Goal: Use online tool/utility: Utilize a website feature to perform a specific function

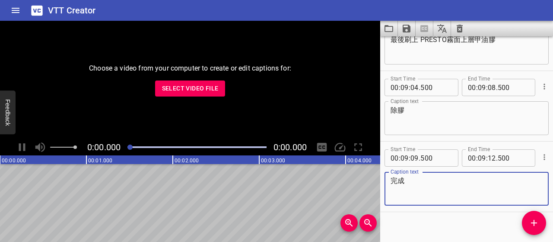
scroll to position [3075, 0]
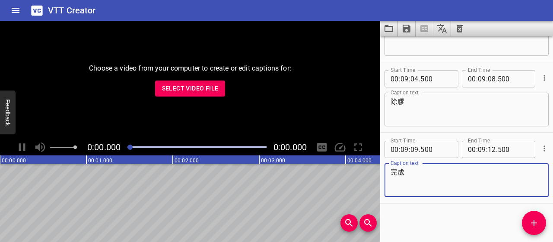
click at [185, 83] on span "Select Video File" at bounding box center [190, 88] width 57 height 11
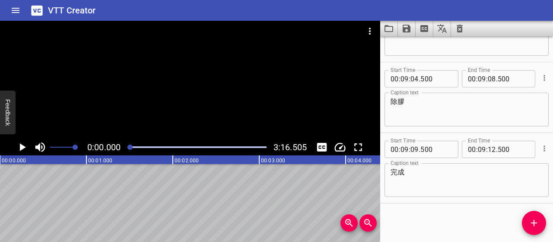
click at [391, 27] on icon "Load captions from file" at bounding box center [389, 28] width 10 height 10
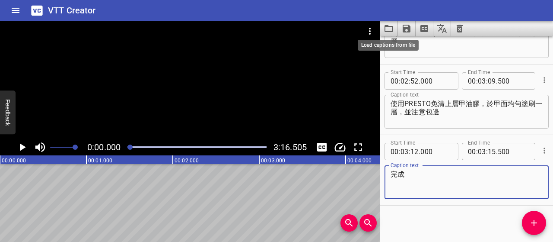
scroll to position [962, 0]
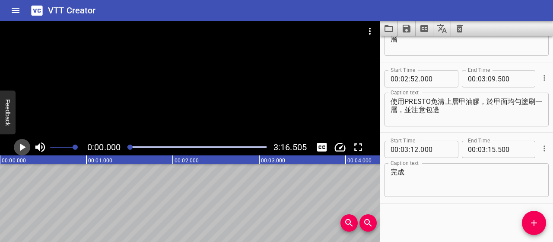
click at [22, 148] on icon "Play/Pause" at bounding box center [23, 147] width 6 height 8
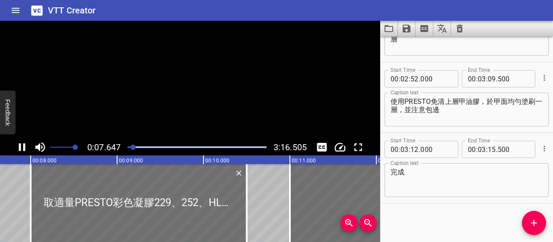
click at [24, 148] on icon "Play/Pause" at bounding box center [22, 147] width 6 height 8
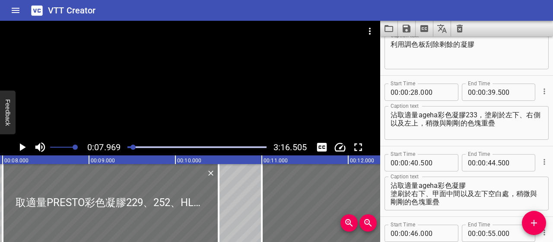
scroll to position [0, 0]
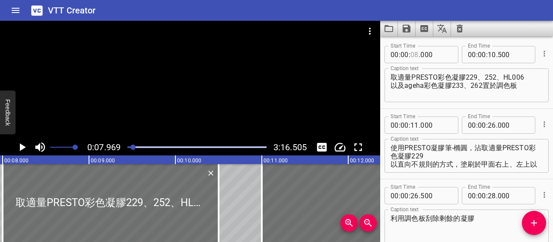
click at [414, 55] on input "number" at bounding box center [415, 54] width 8 height 17
type input "07"
type input "500"
click at [412, 75] on textarea "取適量PRESTO彩色凝膠229、252、HL006 以及ageha彩色凝膠233、262置於調色板" at bounding box center [467, 85] width 152 height 25
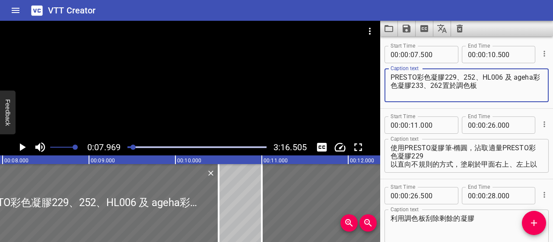
click at [513, 76] on textarea "PRESTO彩色凝膠229、252、HL006 及 ageha彩色凝膠233、262置於調色板" at bounding box center [467, 85] width 152 height 25
type textarea "PRESTO彩色凝膠229、252、HL006、ageha彩色凝膠233、262 以上5種顏色分別取適量，置於調色板"
click at [26, 145] on icon "Play/Pause" at bounding box center [22, 146] width 13 height 13
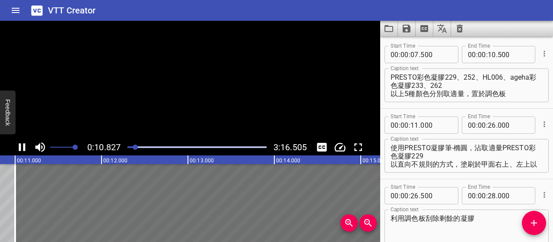
scroll to position [57, 0]
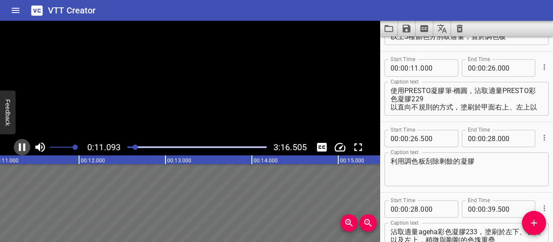
click at [26, 145] on icon "Play/Pause" at bounding box center [22, 146] width 13 height 13
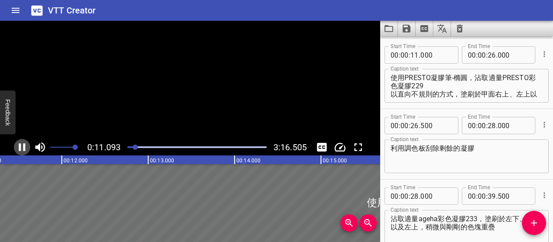
scroll to position [70, 0]
click at [405, 76] on textarea "使用PRESTO凝膠筆-橢圓，沾取適量PRESTO彩色凝膠229 以直向不規則的方式，塗刷於甲面右上、左上以及指尖" at bounding box center [467, 85] width 152 height 25
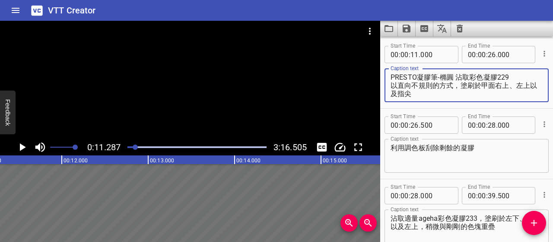
click at [24, 146] on icon "Play/Pause" at bounding box center [22, 146] width 13 height 13
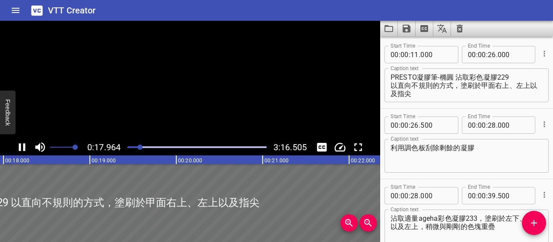
click at [24, 146] on icon "Play/Pause" at bounding box center [22, 147] width 6 height 8
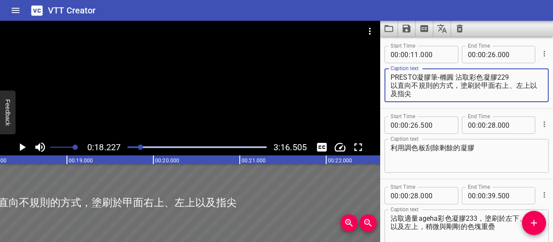
click at [514, 76] on textarea "PRESTO凝膠筆-橢圓 沾取彩色凝膠229 以直向不規則的方式，塗刷於甲面右上、左上以及指尖" at bounding box center [467, 85] width 152 height 25
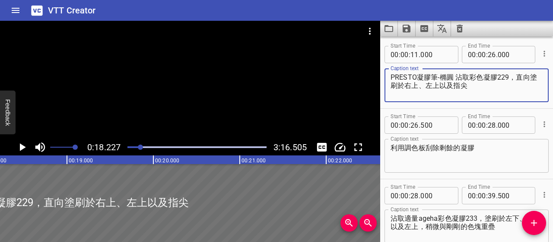
type textarea "PRESTO凝膠筆-橢圓 沾取彩色凝膠229，直向塗刷於右上、左上以及指尖"
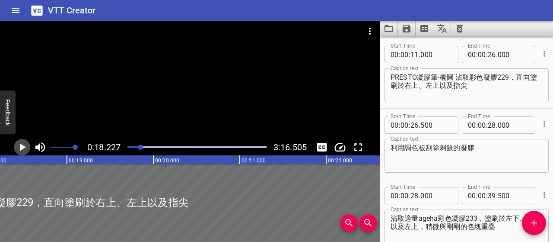
click at [19, 149] on icon "Play/Pause" at bounding box center [22, 146] width 13 height 13
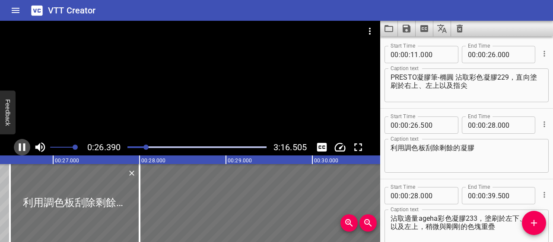
click at [19, 149] on icon "Play/Pause" at bounding box center [22, 147] width 6 height 8
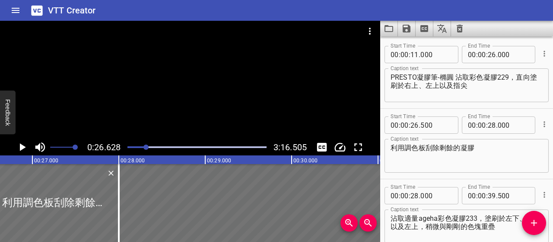
scroll to position [54, 0]
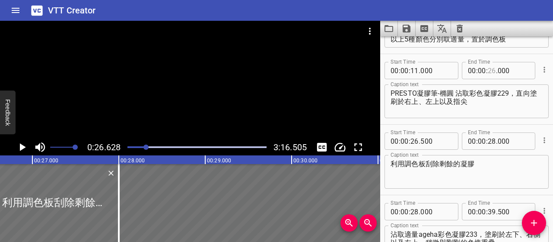
click at [490, 72] on input "number" at bounding box center [492, 70] width 8 height 17
type input "26"
type input "500"
click at [413, 142] on input "number" at bounding box center [415, 140] width 8 height 17
type input "27"
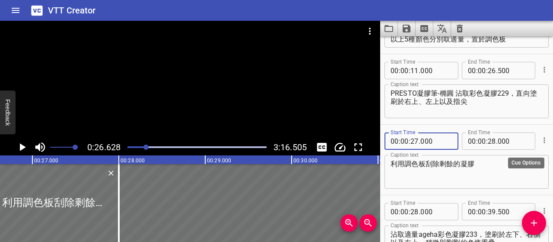
type input "000"
click at [540, 143] on icon "Cue Options" at bounding box center [544, 140] width 9 height 9
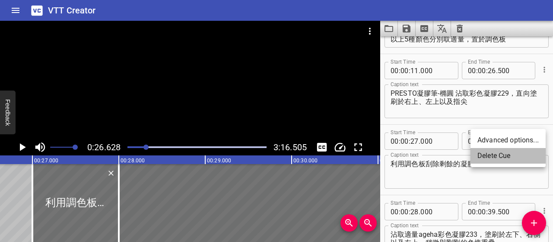
click at [507, 157] on li "Delete Cue" at bounding box center [508, 156] width 75 height 16
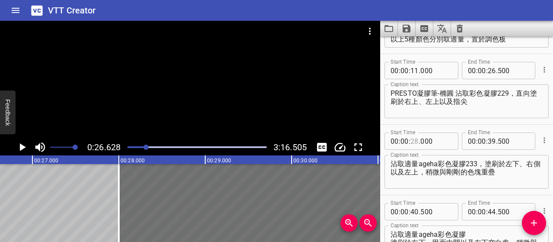
click at [415, 140] on input "number" at bounding box center [415, 140] width 8 height 17
type input "27"
type input "000"
click at [392, 159] on textarea "沾取適量ageha彩色凝膠233，塗刷於左下、右側以及左上，稍微與剛剛的色塊重疊" at bounding box center [467, 171] width 152 height 25
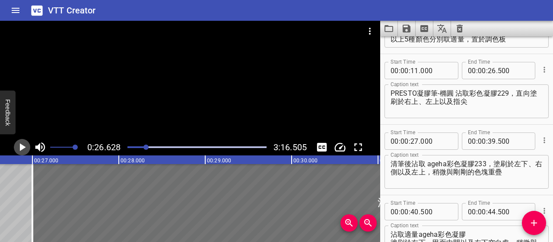
click at [24, 142] on icon "Play/Pause" at bounding box center [22, 146] width 13 height 13
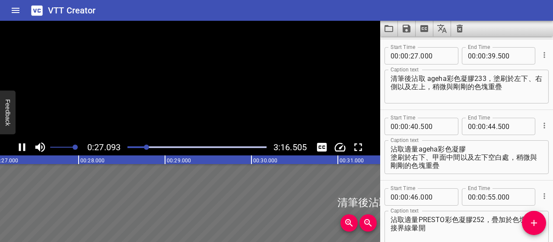
scroll to position [141, 0]
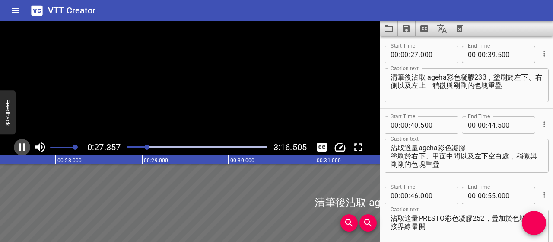
click at [24, 142] on icon "Play/Pause" at bounding box center [22, 146] width 13 height 13
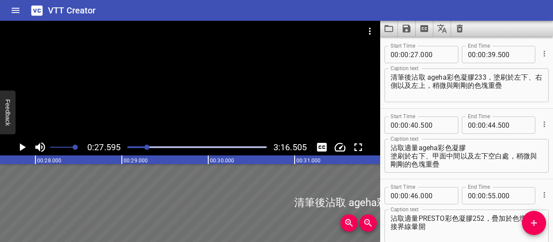
scroll to position [0, 2385]
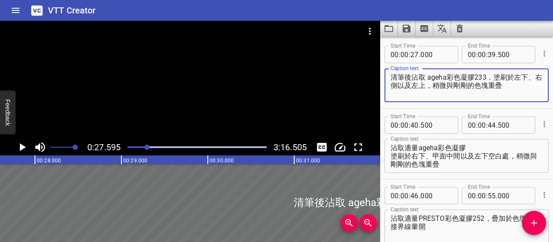
click at [419, 76] on textarea "清筆後沾取 ageha彩色凝膠233，塗刷於左下、右側以及左上，稍微與剛剛的色塊重疊" at bounding box center [467, 85] width 152 height 25
type textarea "接著取 ageha彩色凝膠233，刷於左下、右側及左上，稍微與剛剛的色塊重疊"
click at [28, 145] on icon "Play/Pause" at bounding box center [22, 146] width 13 height 13
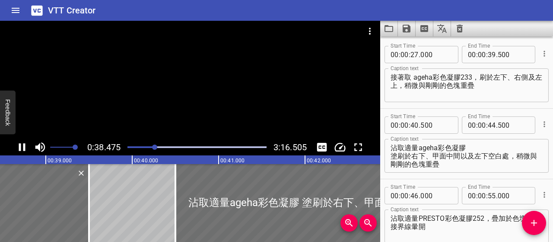
click at [22, 147] on icon "Play/Pause" at bounding box center [22, 146] width 13 height 13
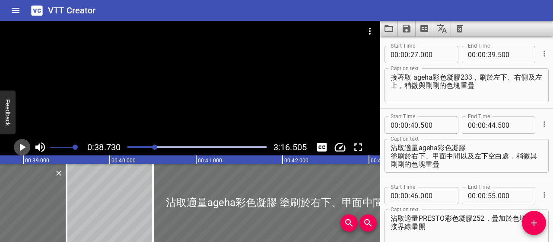
click at [22, 147] on icon "Play/Pause" at bounding box center [23, 147] width 6 height 8
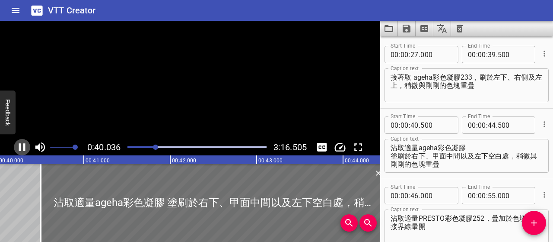
click at [22, 147] on icon "Play/Pause" at bounding box center [22, 146] width 13 height 13
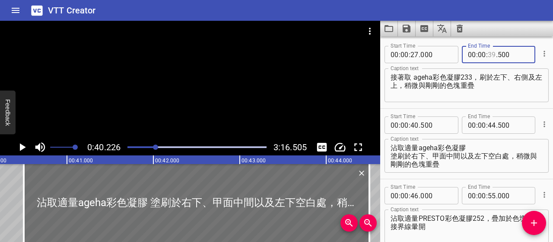
click at [489, 54] on input "number" at bounding box center [492, 54] width 8 height 17
type input "40"
type input "000"
click at [486, 94] on textarea "接著取 ageha彩色凝膠233，刷於左下、右側及左上，稍微與剛剛的色塊重疊" at bounding box center [467, 85] width 152 height 25
click at [22, 150] on icon "Play/Pause" at bounding box center [22, 146] width 13 height 13
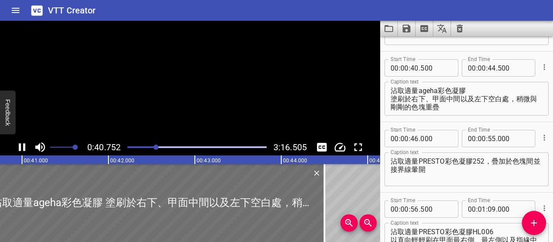
scroll to position [0, 3522]
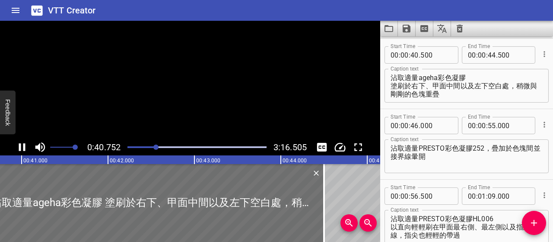
click at [22, 150] on icon "Play/Pause" at bounding box center [22, 146] width 13 height 13
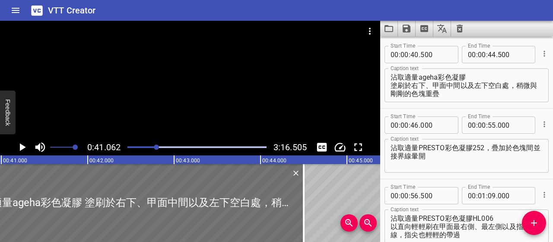
scroll to position [0, 3549]
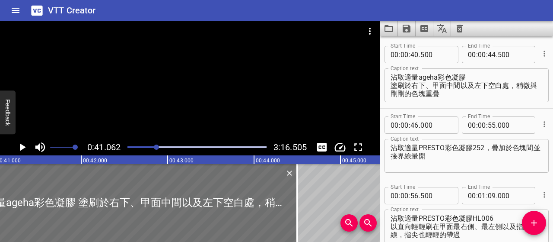
click at [134, 146] on div "Play progress" at bounding box center [87, 147] width 139 height 2
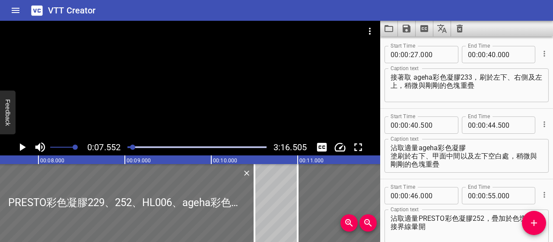
scroll to position [0, 653]
click at [468, 146] on textarea "沾取適量ageha彩色凝膠 塗刷於右下、甲面中間以及左下空白處，稍微與剛剛的色塊重疊" at bounding box center [467, 155] width 152 height 25
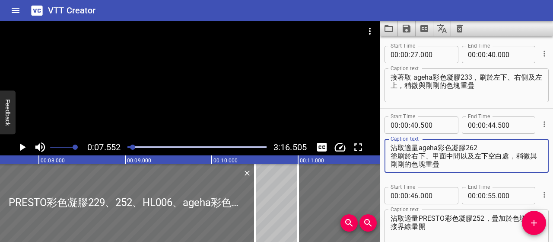
click at [392, 147] on textarea "沾取適量ageha彩色凝膠262 塗刷於右下、甲面中間以及左下空白處，稍微與剛剛的色塊重疊" at bounding box center [467, 155] width 152 height 25
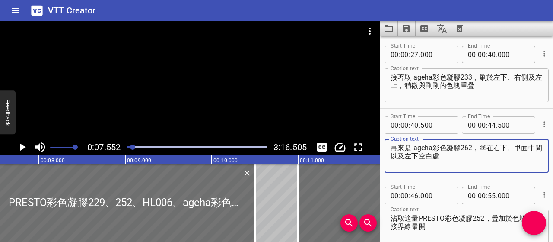
type textarea "再來是 ageha彩色凝膠262，塗在右下、甲面中間以及左下空白處"
click at [157, 146] on div "Play progress" at bounding box center [196, 147] width 139 height 2
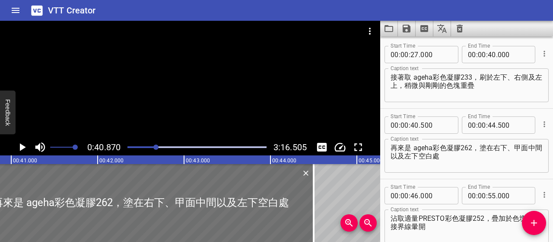
click at [155, 147] on div at bounding box center [155, 146] width 5 height 5
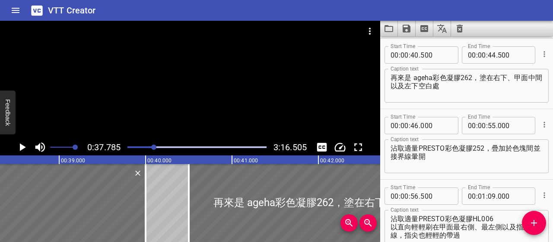
scroll to position [211, 0]
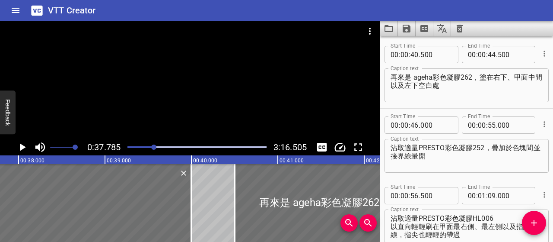
click at [19, 144] on icon "Play/Pause" at bounding box center [22, 146] width 13 height 13
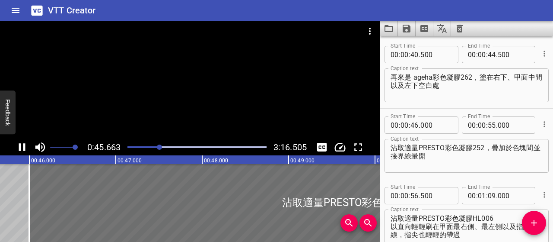
click at [25, 148] on icon "Play/Pause" at bounding box center [22, 147] width 6 height 8
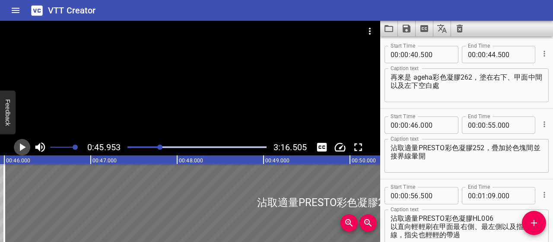
click at [25, 148] on icon "Play/Pause" at bounding box center [22, 146] width 13 height 13
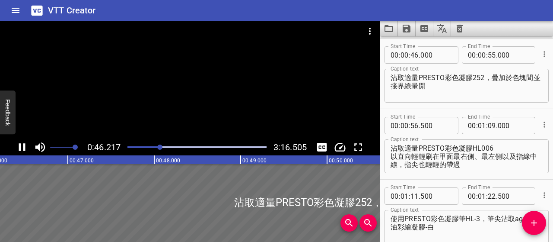
scroll to position [282, 0]
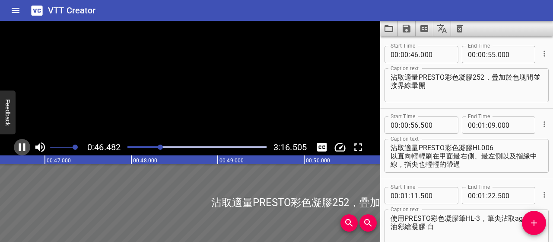
click at [25, 148] on icon "Play/Pause" at bounding box center [22, 147] width 6 height 8
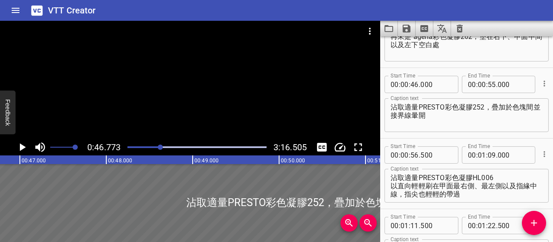
scroll to position [239, 0]
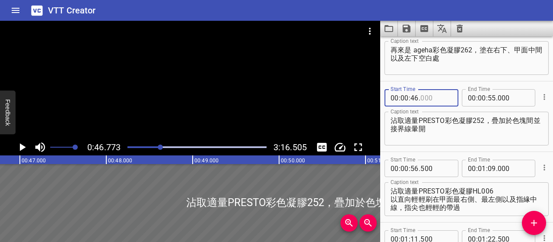
click at [426, 98] on input "number" at bounding box center [436, 97] width 32 height 17
type input "500"
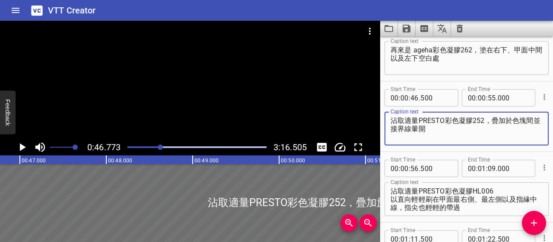
click at [466, 126] on textarea "沾取適量PRESTO彩色凝膠252，疊加於色塊間並接界線暈開" at bounding box center [467, 128] width 152 height 25
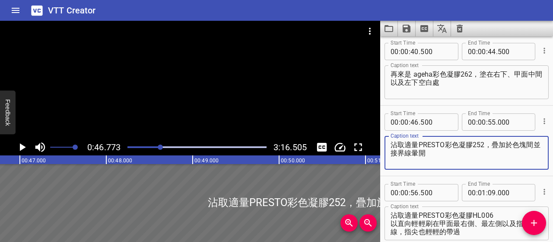
scroll to position [195, 0]
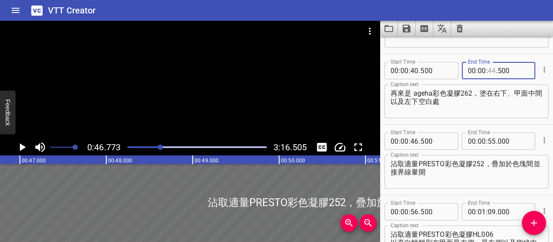
click at [490, 72] on input "number" at bounding box center [492, 70] width 8 height 17
type input "46"
type input "000"
click at [419, 162] on textarea "沾取適量PRESTO彩色凝膠252，疊加於色塊間並接界線暈開" at bounding box center [467, 171] width 152 height 25
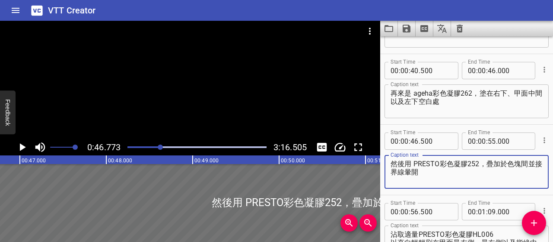
click at [468, 185] on div "然後用 PRESTO彩色凝膠252，疊加於色塊間並接界線暈開 Caption text" at bounding box center [467, 172] width 164 height 34
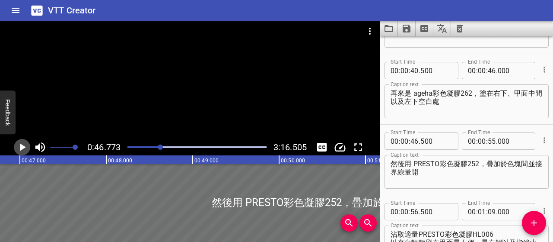
click at [22, 147] on icon "Play/Pause" at bounding box center [23, 147] width 6 height 8
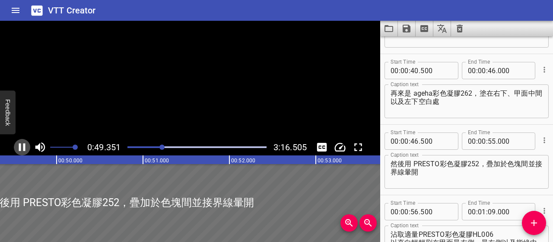
click at [22, 147] on icon "Play/Pause" at bounding box center [22, 146] width 13 height 13
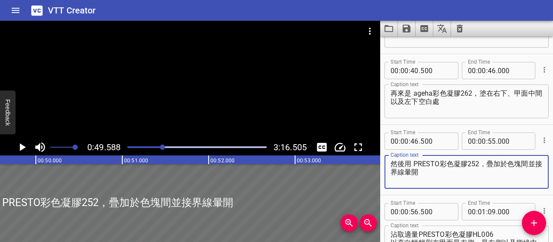
click at [507, 163] on textarea "然後用 PRESTO彩色凝膠252，疊加於色塊間並接界線暈開" at bounding box center [467, 171] width 152 height 25
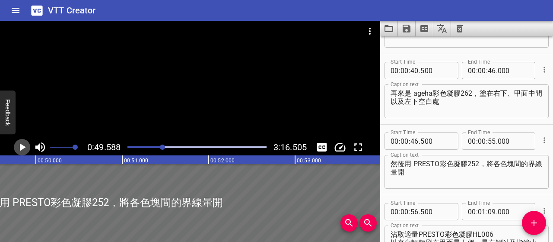
click at [25, 146] on icon "Play/Pause" at bounding box center [22, 146] width 13 height 13
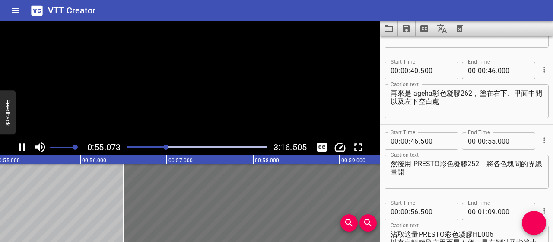
click at [25, 146] on icon "Play/Pause" at bounding box center [22, 147] width 6 height 8
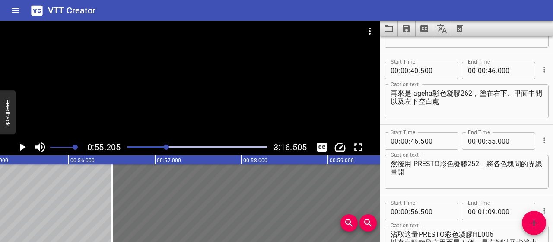
click at [528, 163] on textarea "然後用 PRESTO彩色凝膠252，將各色塊間的界線暈開" at bounding box center [467, 171] width 152 height 25
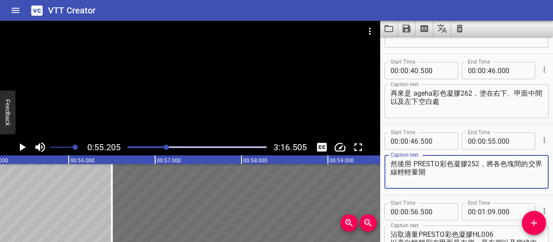
scroll to position [239, 0]
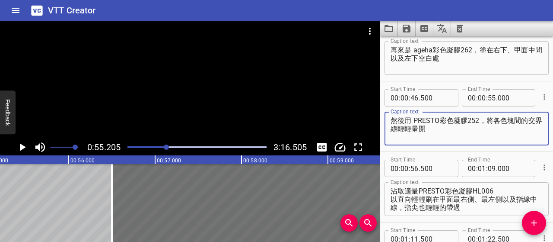
type textarea "然後用 PRESTO彩色凝膠252，將各色塊間的交界線輕輕暈開"
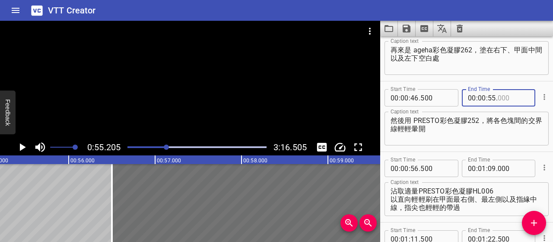
click at [504, 98] on input "number" at bounding box center [514, 97] width 32 height 17
type input "500"
click at [491, 136] on textarea "然後用 PRESTO彩色凝膠252，將各色塊間的交界線輕輕暈開" at bounding box center [467, 128] width 152 height 25
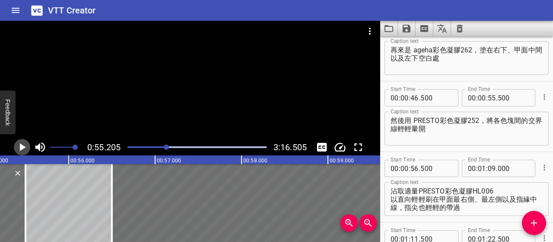
click at [23, 152] on icon "Play/Pause" at bounding box center [22, 146] width 13 height 13
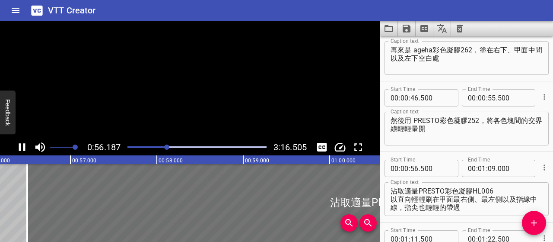
click at [23, 152] on icon "Play/Pause" at bounding box center [22, 146] width 13 height 13
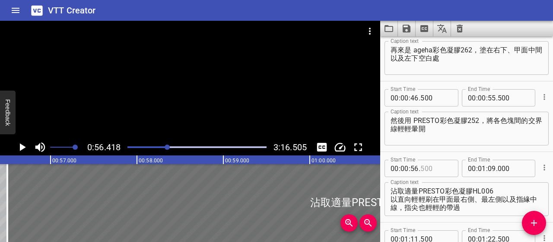
click at [422, 168] on input "number" at bounding box center [436, 167] width 32 height 17
type input "000"
click at [455, 201] on textarea "沾取適量PRESTO彩色凝膠HL006 以直向輕輕刷在甲面最右側、最左側以及指緣中線，指尖也輕輕的帶過" at bounding box center [467, 199] width 152 height 25
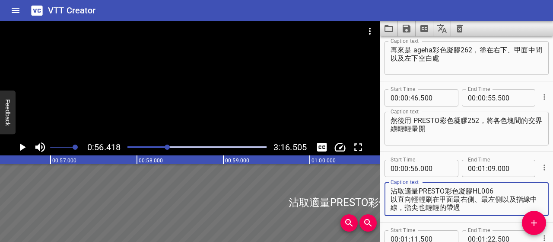
drag, startPoint x: 417, startPoint y: 189, endPoint x: 384, endPoint y: 190, distance: 33.7
click at [384, 190] on div "Start Time 00 : 00 : 56 . 000 Start Time End Time 00 : 01 : 09 . 000 End Time C…" at bounding box center [466, 187] width 173 height 70
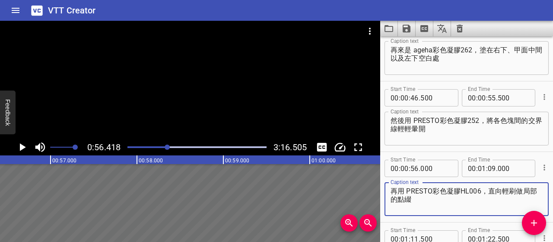
click at [431, 201] on textarea "再用 PRESTO彩色凝膠HL006，直向輕刷做局部的點綴" at bounding box center [467, 199] width 152 height 25
click at [26, 146] on icon "Play/Pause" at bounding box center [22, 146] width 13 height 13
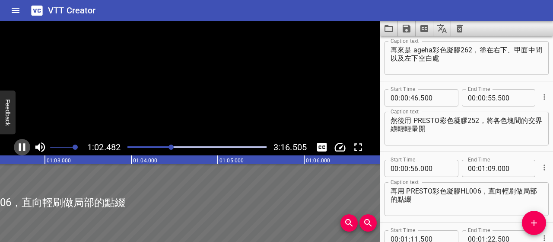
click at [26, 146] on icon "Play/Pause" at bounding box center [22, 146] width 13 height 13
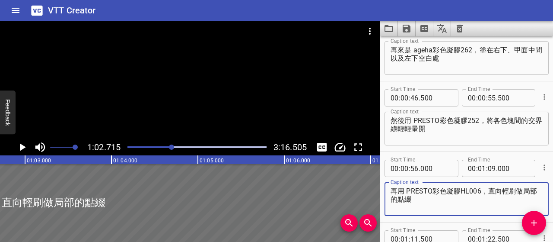
click at [515, 191] on textarea "再用 PRESTO彩色凝膠HL006，直向輕刷做局部的點綴" at bounding box center [467, 199] width 152 height 25
click at [435, 205] on textarea "再以 PRESTO彩色凝膠HL006，直向輕刷做局部的點綴" at bounding box center [467, 199] width 152 height 25
click at [420, 200] on textarea "再以 PRESTO彩色凝膠HL006，直向輕刷做局部的點綴" at bounding box center [467, 199] width 152 height 25
type textarea "再以 PRESTO彩色凝膠HL006，直向輕刷做局部的疊色"
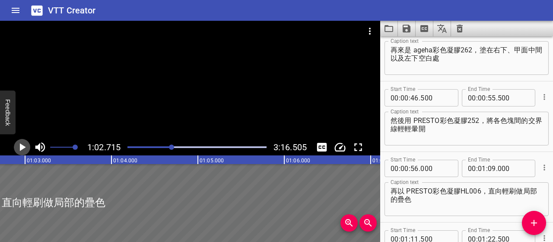
click at [23, 147] on icon "Play/Pause" at bounding box center [23, 147] width 6 height 8
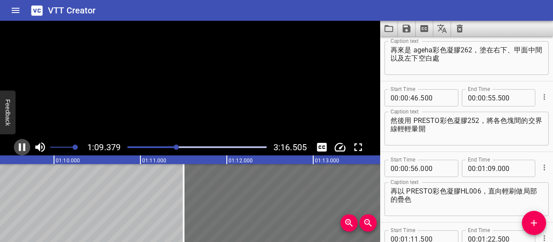
click at [23, 147] on icon "Play/Pause" at bounding box center [22, 147] width 6 height 8
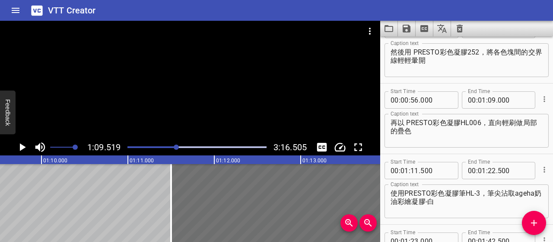
scroll to position [368, 0]
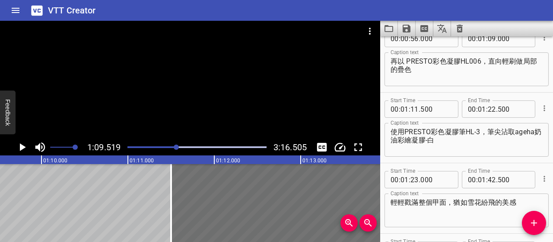
click at [22, 149] on icon "Play/Pause" at bounding box center [23, 147] width 6 height 8
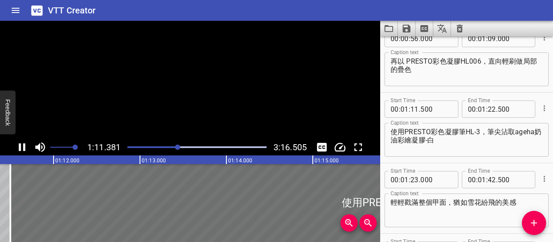
click at [22, 149] on icon "Play/Pause" at bounding box center [22, 146] width 13 height 13
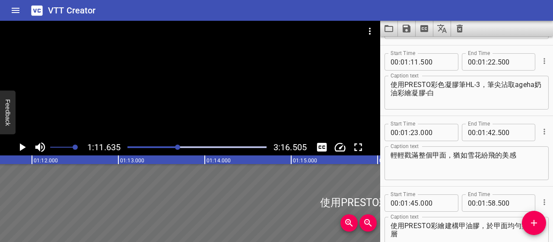
scroll to position [423, 0]
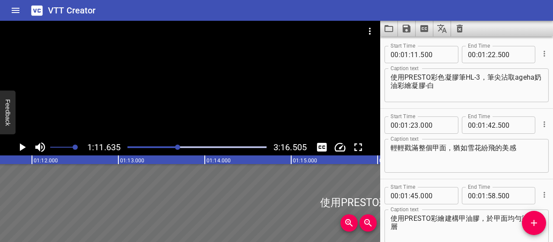
click at [391, 75] on textarea "使用PRESTO彩色凝膠筆HL-3，筆尖沾取ageha奶油彩繪凝膠-白" at bounding box center [467, 85] width 152 height 25
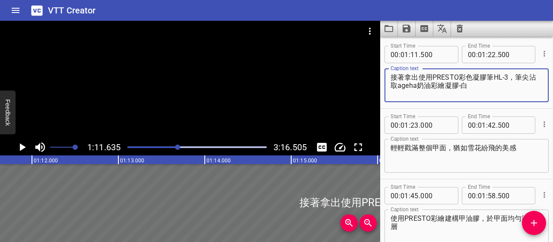
drag, startPoint x: 421, startPoint y: 76, endPoint x: 396, endPoint y: 84, distance: 26.1
click at [396, 84] on textarea "接著拿出使用PRESTO彩色凝膠筆HL-3，筆尖沾取ageha奶油彩繪凝膠-白" at bounding box center [467, 85] width 152 height 25
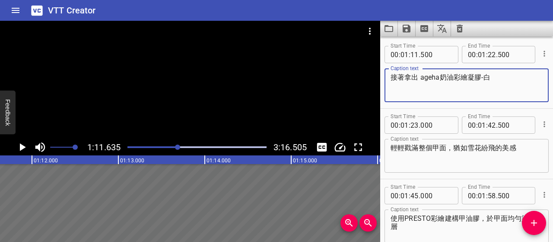
type textarea "接著拿出 ageha奶油彩繪凝膠-白"
click at [25, 146] on icon "Play/Pause" at bounding box center [22, 146] width 13 height 13
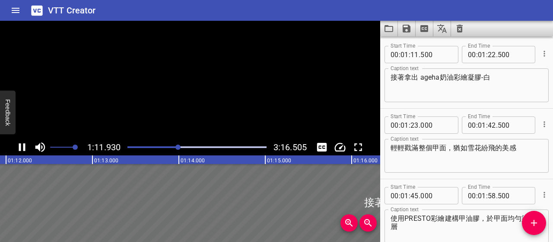
click at [25, 146] on icon "Play/Pause" at bounding box center [22, 147] width 6 height 8
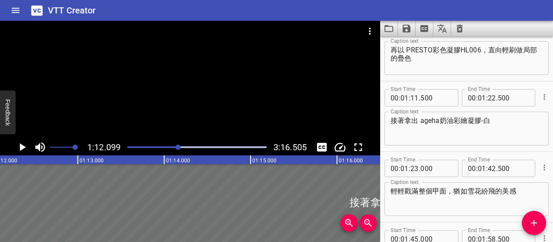
scroll to position [336, 0]
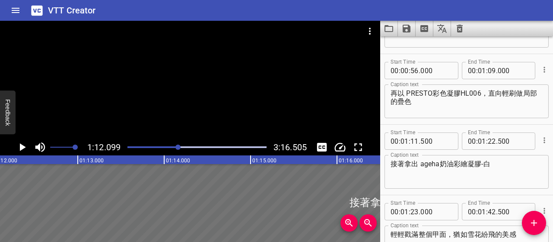
click at [28, 148] on icon "Play/Pause" at bounding box center [22, 146] width 13 height 13
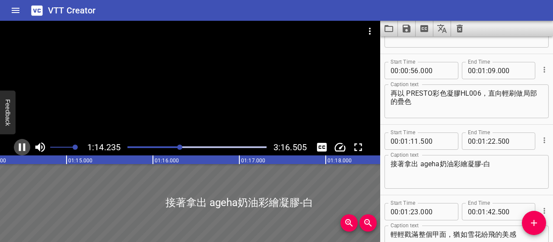
click at [28, 148] on icon "Play/Pause" at bounding box center [22, 146] width 13 height 13
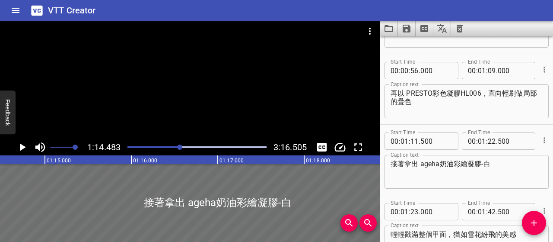
scroll to position [0, 6437]
click at [488, 70] on input "number" at bounding box center [492, 70] width 8 height 17
type input "13"
type input "500"
click at [488, 70] on input "number" at bounding box center [492, 70] width 8 height 17
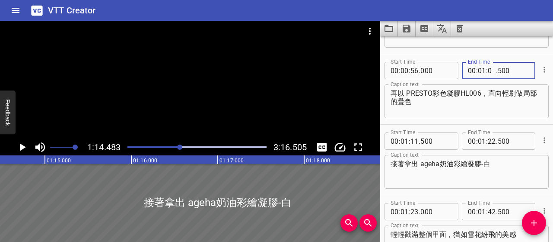
type input "09"
type input "000"
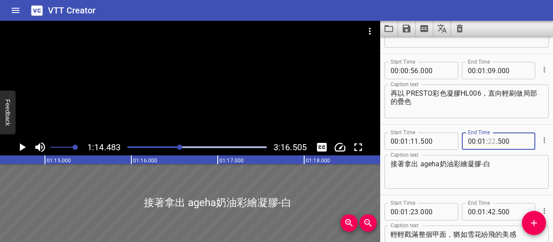
click at [488, 138] on input "number" at bounding box center [492, 140] width 8 height 17
type input "14"
type input "500"
click at [489, 140] on input "number" at bounding box center [492, 140] width 8 height 17
type input "13"
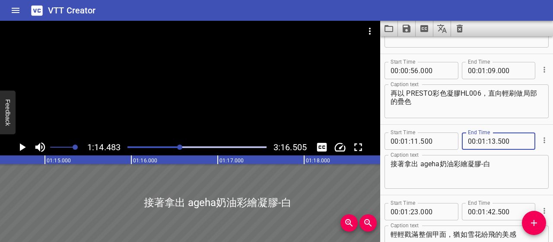
type input "500"
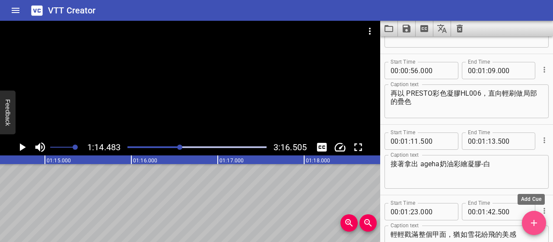
click at [538, 229] on button "Add Cue" at bounding box center [534, 222] width 24 height 24
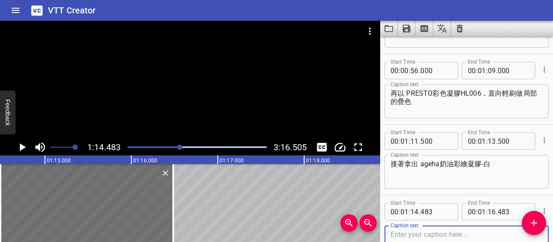
scroll to position [379, 0]
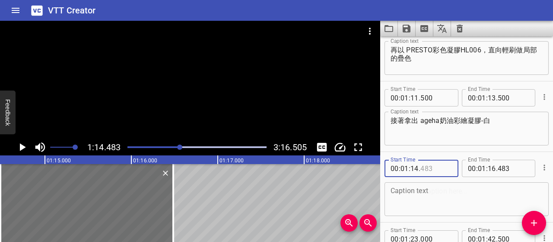
click at [433, 167] on input "number" at bounding box center [436, 167] width 32 height 17
type input "000"
click at [435, 193] on textarea at bounding box center [467, 199] width 152 height 25
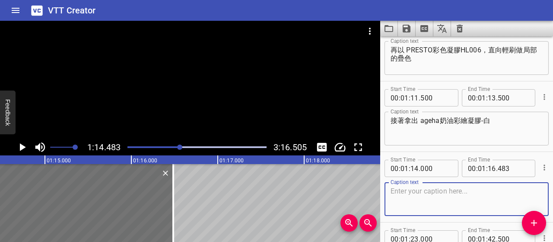
paste textarea "使用PRESTO彩色凝膠筆HL-3，筆尖沾取"
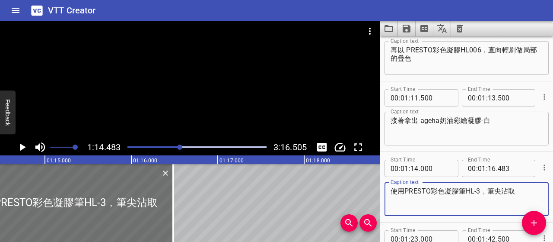
click at [404, 189] on textarea "使用PRESTO彩色凝膠筆HL-3，筆尖沾取" at bounding box center [467, 199] width 152 height 25
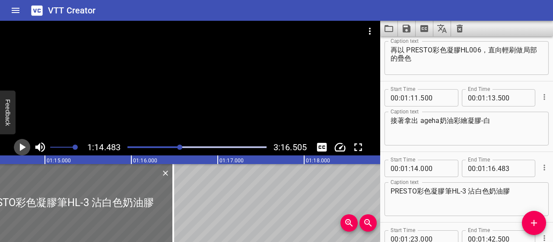
click at [23, 147] on icon "Play/Pause" at bounding box center [23, 147] width 6 height 8
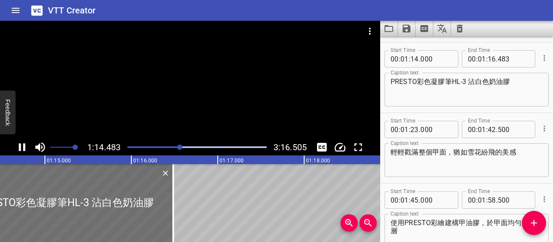
scroll to position [493, 0]
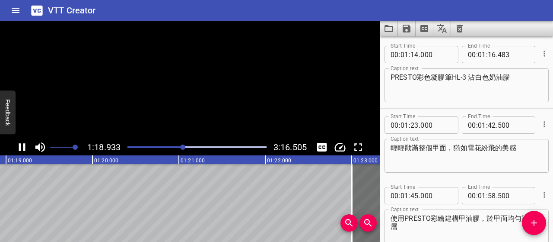
click at [23, 147] on icon "Play/Pause" at bounding box center [22, 147] width 6 height 8
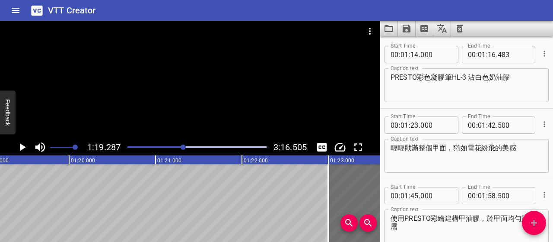
scroll to position [0, 6852]
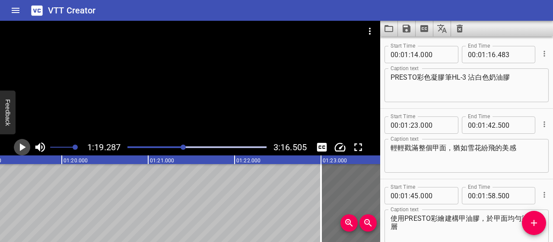
click at [22, 150] on icon "Play/Pause" at bounding box center [22, 146] width 13 height 13
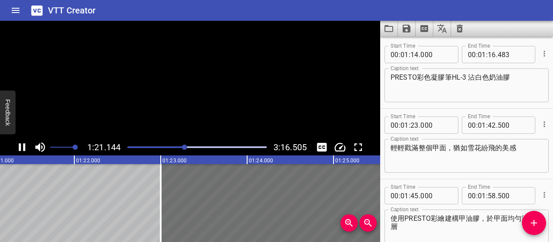
click at [22, 150] on icon "Play/Pause" at bounding box center [22, 146] width 13 height 13
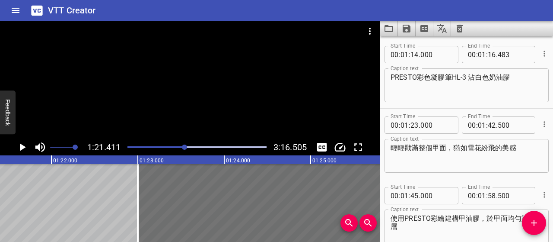
scroll to position [0, 7036]
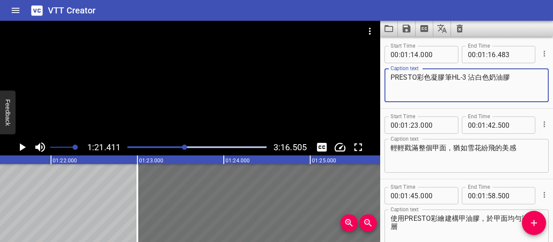
click at [475, 74] on textarea "PRESTO彩色凝膠筆HL-3 沾白色奶油膠" at bounding box center [467, 85] width 152 height 25
type textarea "PRESTO彩色凝膠筆HL-3 沾少量的白色奶油膠"
click at [488, 56] on input "number" at bounding box center [492, 54] width 8 height 17
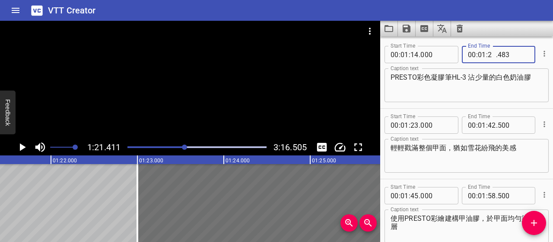
type input "21"
type input "500"
click at [415, 124] on input "number" at bounding box center [415, 124] width 8 height 17
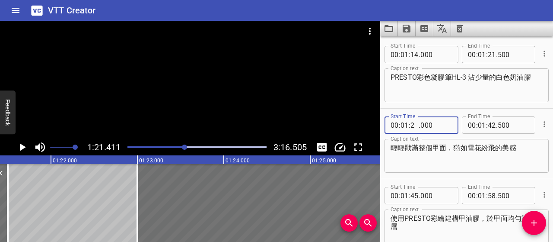
type input "22"
type input "000"
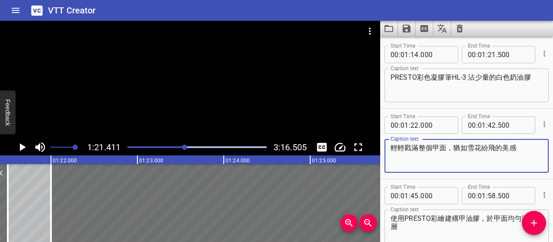
click at [442, 166] on textarea "輕輕戳滿整個甲面，猶如雪花紛飛的美感" at bounding box center [467, 155] width 152 height 25
click at [492, 160] on textarea "輕輕戳滿整個甲面，猶如雪花紛飛的美感" at bounding box center [467, 155] width 152 height 25
click at [407, 147] on textarea "輕輕戳滿整個甲面，猶如雪花紛飛的美感" at bounding box center [467, 155] width 152 height 25
click at [465, 146] on textarea "輕輕地戳在整個甲面，猶如雪花紛飛的美感" at bounding box center [467, 155] width 152 height 25
click at [462, 158] on textarea "輕輕地戳在整個甲面，製造猶如雪花紛飛的美感" at bounding box center [467, 155] width 152 height 25
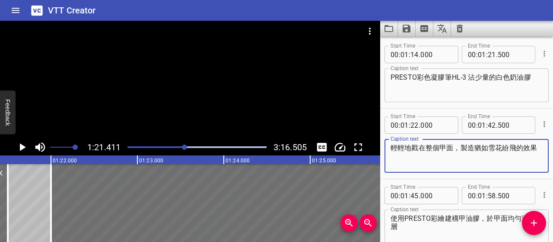
type textarea "輕輕地戳在整個甲面，製造猶如雪花紛飛的效果"
click at [25, 147] on icon "Play/Pause" at bounding box center [22, 146] width 13 height 13
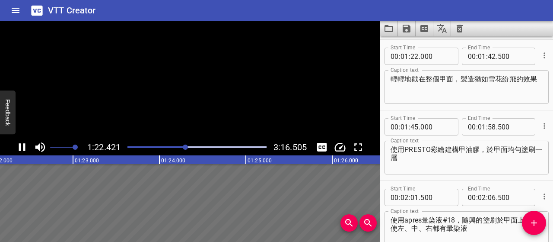
scroll to position [563, 0]
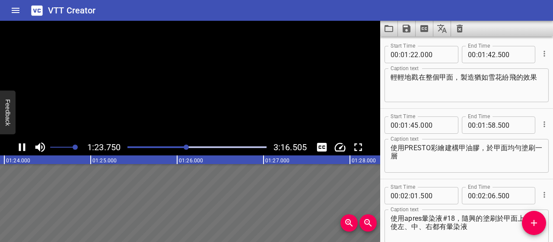
click at [25, 147] on icon "Play/Pause" at bounding box center [22, 146] width 13 height 13
click at [415, 54] on input "number" at bounding box center [415, 54] width 8 height 17
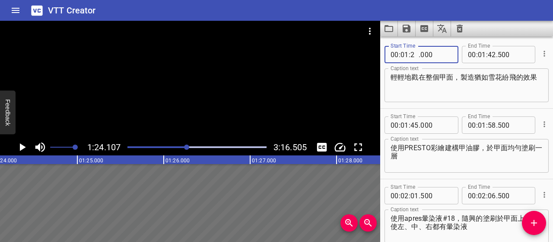
type input "23"
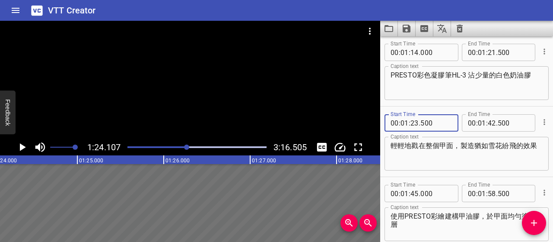
scroll to position [477, 0]
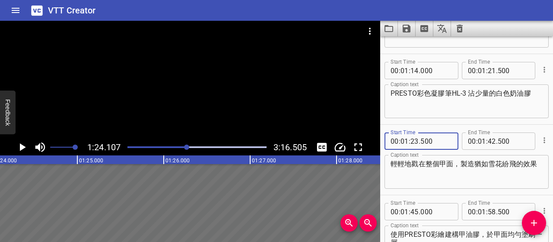
type input "500"
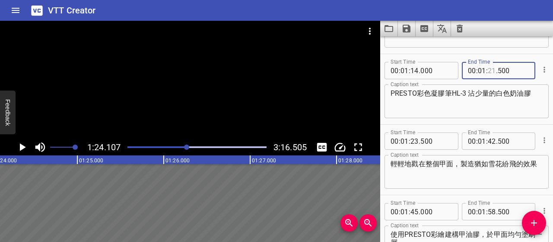
click at [489, 70] on input "number" at bounding box center [492, 70] width 8 height 17
type input "23"
type input "000"
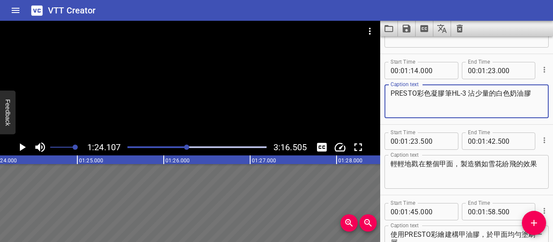
click at [487, 107] on textarea "PRESTO彩色凝膠筆HL-3 沾少量的白色奶油膠" at bounding box center [467, 101] width 152 height 25
click at [23, 149] on icon "Play/Pause" at bounding box center [22, 146] width 13 height 13
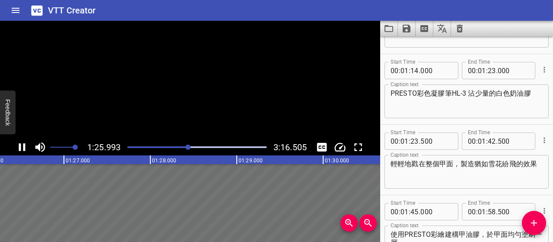
click at [23, 149] on icon "Play/Pause" at bounding box center [22, 147] width 6 height 8
click at [25, 144] on icon "Play/Pause" at bounding box center [22, 146] width 13 height 13
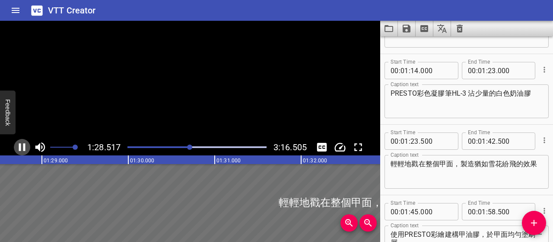
click at [25, 144] on icon "Play/Pause" at bounding box center [22, 147] width 6 height 8
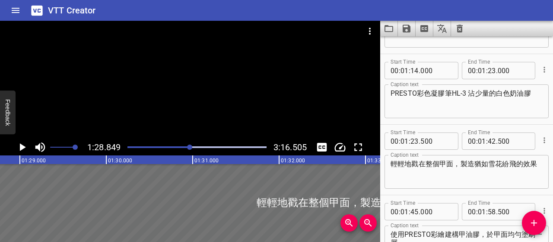
scroll to position [0, 7679]
click at [25, 144] on icon "Play/Pause" at bounding box center [22, 146] width 13 height 13
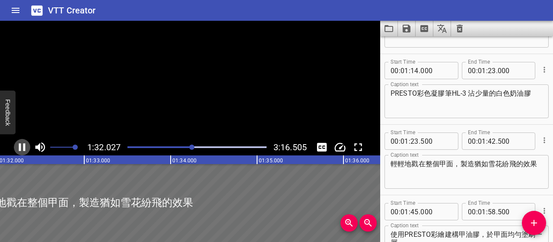
click at [25, 144] on icon "Play/Pause" at bounding box center [22, 147] width 6 height 8
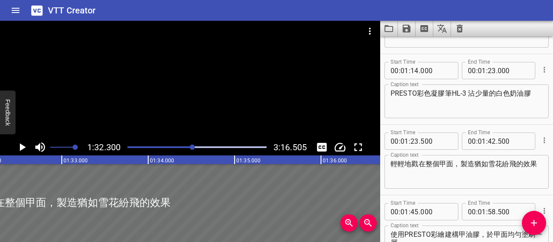
scroll to position [0, 7977]
click at [489, 140] on input "number" at bounding box center [492, 140] width 8 height 17
type input "31"
type input "500"
click at [532, 218] on icon "Add Cue" at bounding box center [534, 222] width 10 height 10
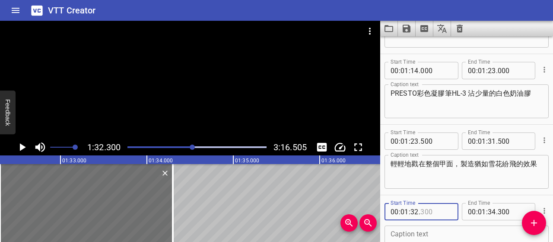
click at [425, 210] on input "number" at bounding box center [436, 211] width 32 height 17
type input "-1"
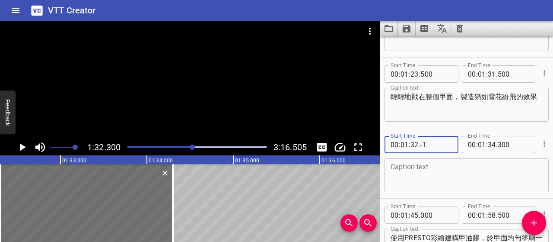
scroll to position [563, 0]
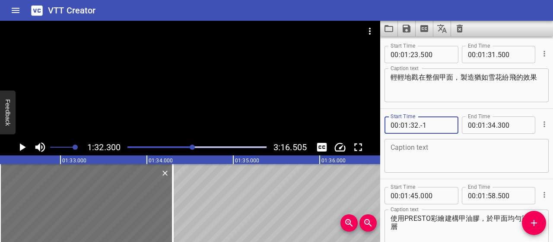
type input "300"
type input "32"
type input "000"
click at [440, 146] on textarea at bounding box center [467, 155] width 152 height 25
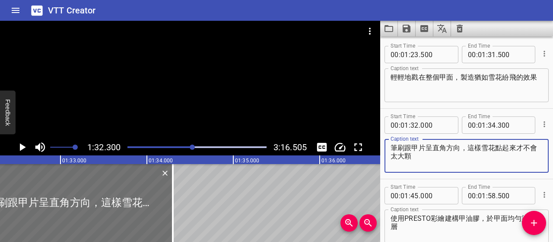
type textarea "筆刷跟甲片呈直角方向，這樣雪花點起來才不會太大顆"
click at [16, 147] on icon "Play/Pause" at bounding box center [22, 146] width 13 height 13
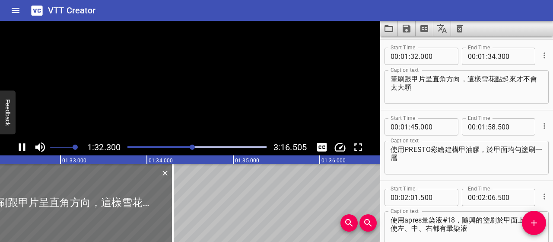
scroll to position [634, 0]
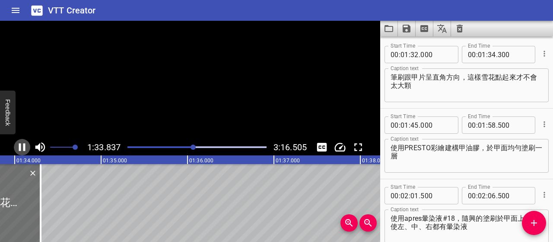
click at [16, 147] on icon "Play/Pause" at bounding box center [22, 146] width 13 height 13
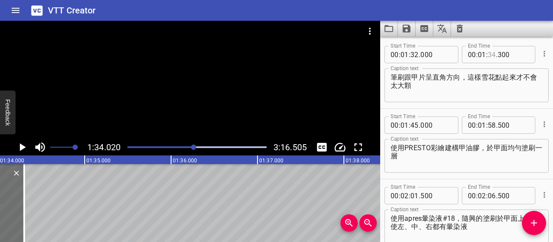
click at [491, 55] on input "number" at bounding box center [492, 54] width 8 height 17
type input "42"
type input "500"
click at [498, 86] on textarea "筆刷跟甲片呈直角方向，這樣雪花點起來才不會太大顆" at bounding box center [467, 85] width 152 height 25
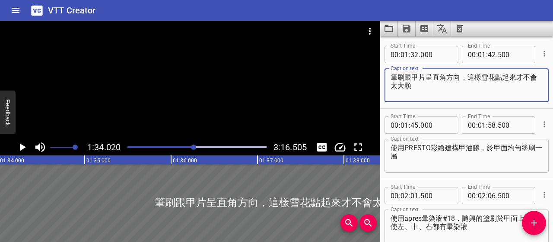
click at [26, 145] on icon "Play/Pause" at bounding box center [22, 146] width 13 height 13
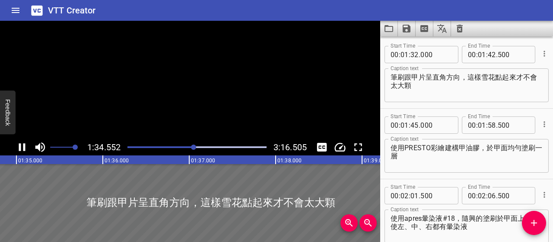
click at [26, 145] on icon "Play/Pause" at bounding box center [22, 146] width 13 height 13
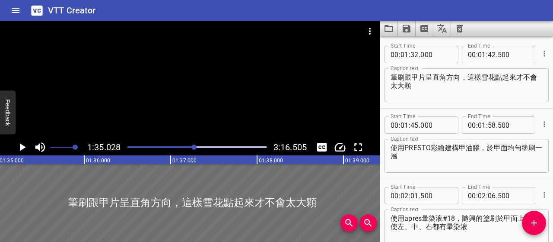
click at [22, 146] on icon "Play/Pause" at bounding box center [23, 147] width 6 height 8
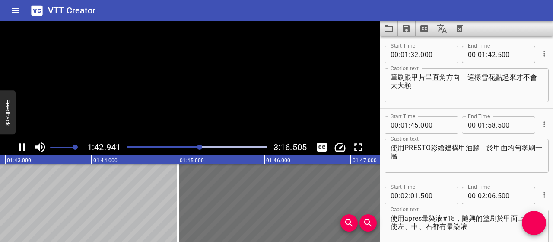
click at [22, 146] on icon "Play/Pause" at bounding box center [22, 146] width 13 height 13
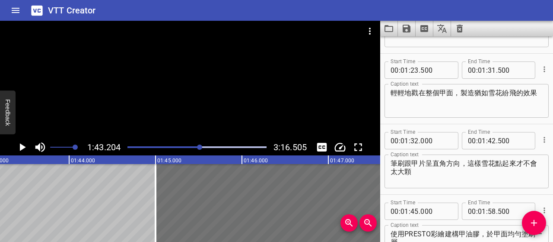
scroll to position [548, 0]
click at [490, 70] on input "number" at bounding box center [492, 70] width 8 height 17
type input "30"
type input "000"
click at [412, 140] on input "number" at bounding box center [415, 140] width 8 height 17
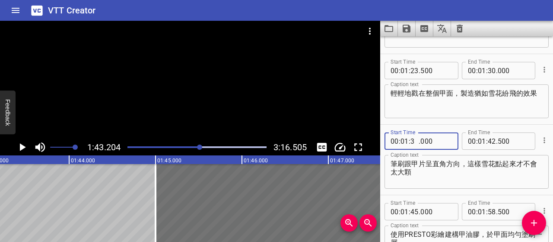
type input "30"
type input "500"
click at [488, 71] on input "number" at bounding box center [492, 70] width 8 height 17
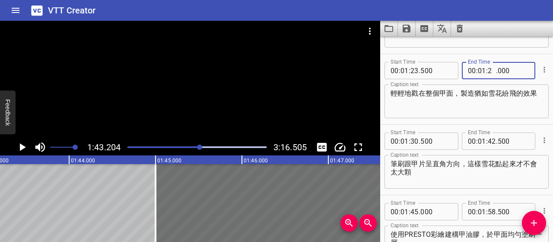
type input "29"
type input "000"
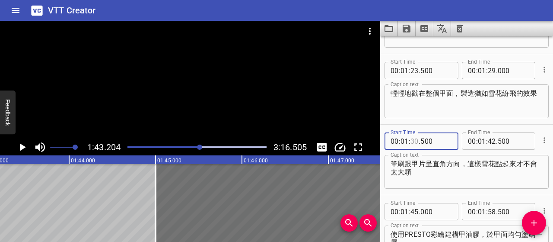
click at [416, 140] on input "number" at bounding box center [415, 140] width 8 height 17
type input "29"
type input "500"
click at [492, 140] on input "number" at bounding box center [492, 140] width 8 height 17
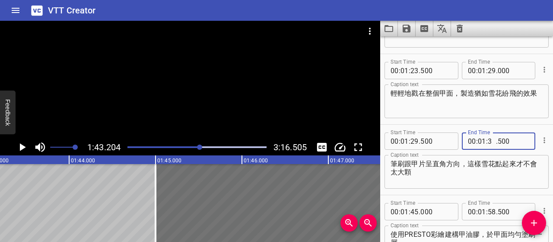
type input "35"
type input "000"
click at [531, 224] on icon "Add Cue" at bounding box center [534, 222] width 10 height 10
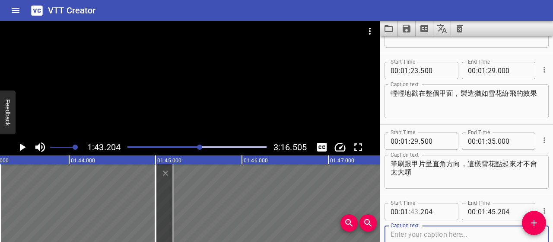
click at [413, 210] on input "number" at bounding box center [415, 211] width 8 height 17
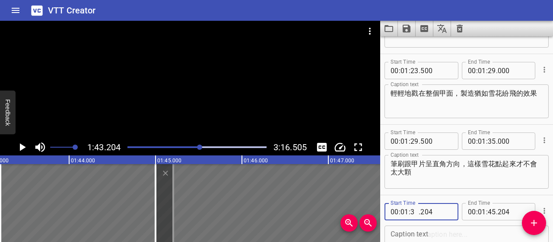
type input "35"
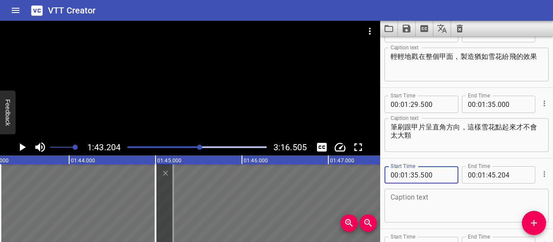
scroll to position [634, 0]
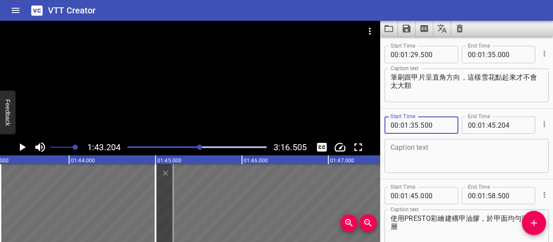
type input "500"
click at [488, 121] on input "number" at bounding box center [492, 124] width 8 height 17
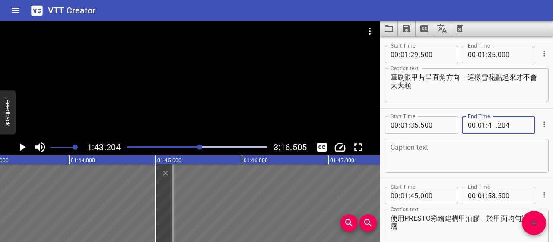
type input "42"
type input "500"
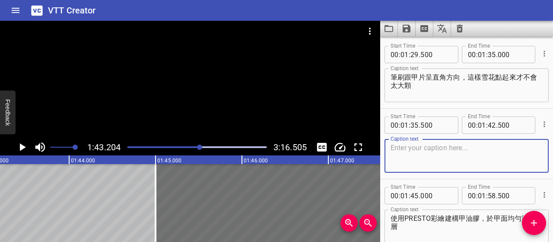
click at [494, 148] on textarea at bounding box center [467, 155] width 152 height 25
type textarea "ㄑ"
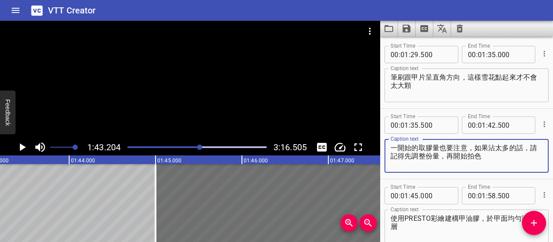
type textarea "一開始的取膠量也要注意，如果沾太多的話，請記得先調整份量，再開始拍色"
click at [25, 146] on icon "Play/Pause" at bounding box center [22, 146] width 13 height 13
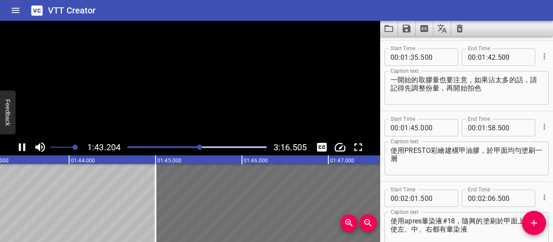
scroll to position [704, 0]
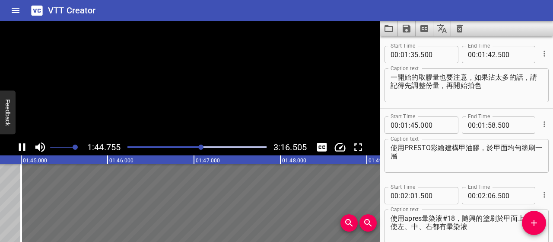
click at [25, 146] on icon "Play/Pause" at bounding box center [22, 146] width 13 height 13
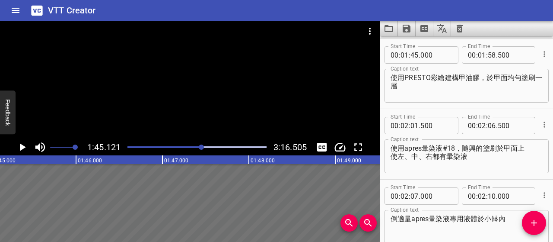
scroll to position [775, 0]
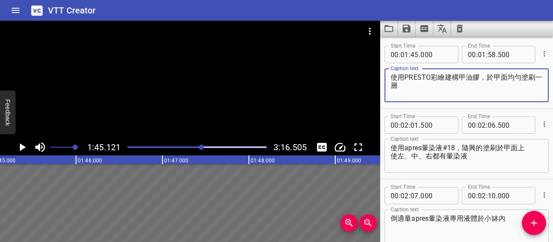
click at [404, 77] on textarea "使用PRESTO彩繪建構甲油膠，於甲面均勻塗刷一層" at bounding box center [467, 85] width 152 height 25
click at [395, 75] on textarea "塗上 PRESTO彩繪建構甲油膠做包覆" at bounding box center [467, 85] width 152 height 25
type textarea "整面塗上 PRESTO彩繪建構甲油膠做包覆"
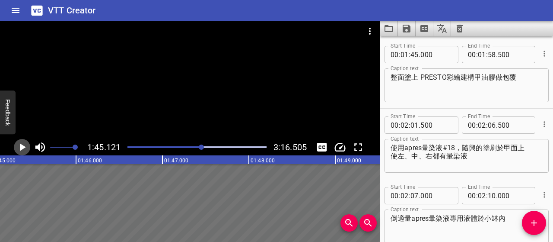
click at [21, 148] on icon "Play/Pause" at bounding box center [23, 147] width 6 height 8
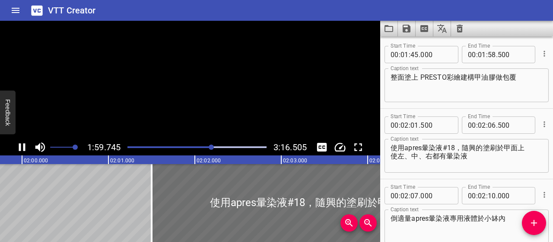
click at [21, 148] on icon "Play/Pause" at bounding box center [22, 147] width 6 height 8
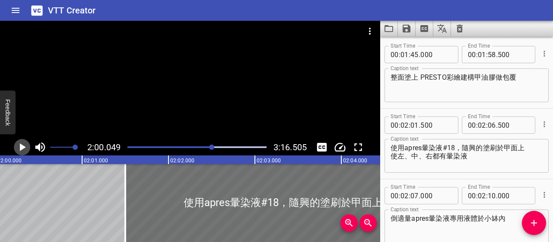
click at [21, 148] on icon "Play/Pause" at bounding box center [23, 147] width 6 height 8
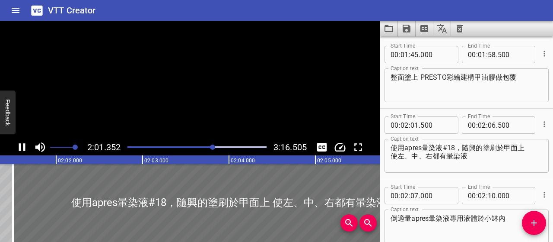
click at [21, 148] on icon "Play/Pause" at bounding box center [22, 147] width 6 height 8
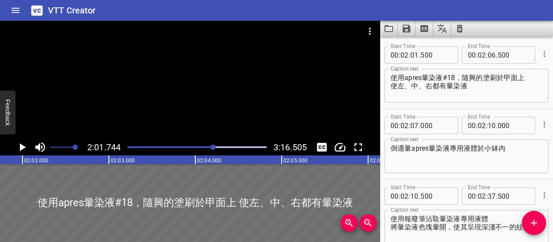
scroll to position [845, 0]
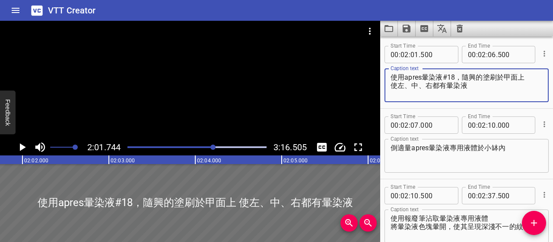
click at [395, 77] on textarea "使用apres暈染液#18，隨興的塗刷於甲面上 使左、中、右都有暈染液" at bounding box center [467, 85] width 152 height 25
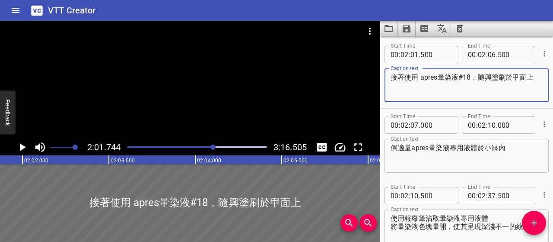
click at [419, 74] on textarea "接著使用 apres暈染液#18，隨興塗刷於甲面上" at bounding box center [467, 85] width 152 height 25
click at [468, 77] on textarea "接著把 apres暈染液#18，隨興塗刷於甲面上" at bounding box center [467, 85] width 152 height 25
type textarea "接著把 apres暈染液#18 隨興塗刷於甲面上"
click at [22, 144] on icon "Play/Pause" at bounding box center [22, 146] width 13 height 13
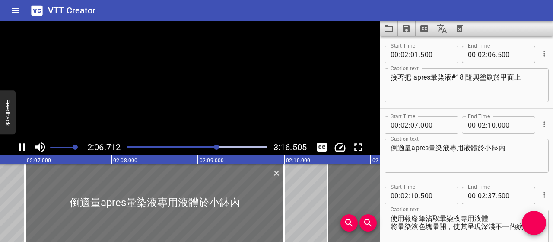
click at [22, 144] on icon "Play/Pause" at bounding box center [22, 146] width 13 height 13
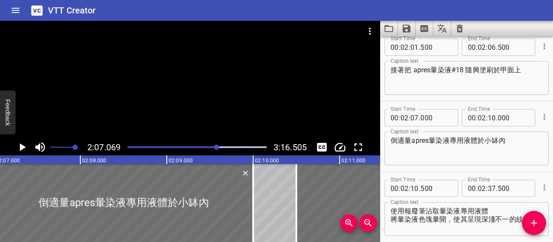
scroll to position [872, 0]
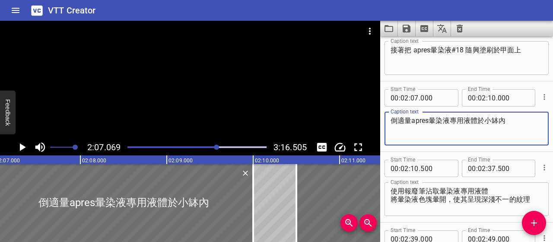
drag, startPoint x: 512, startPoint y: 120, endPoint x: 384, endPoint y: 119, distance: 127.9
click at [384, 119] on div "Start Time 00 : 02 : 07 . 000 Start Time End Time 00 : 02 : 10 . 000 End Time C…" at bounding box center [466, 116] width 173 height 70
click at [402, 120] on textarea "倒適量apres暈染液專用液體於小缽內" at bounding box center [467, 128] width 152 height 25
click at [395, 120] on textarea "倒適量apres暈染液專用液體於小缽內" at bounding box center [467, 128] width 152 height 25
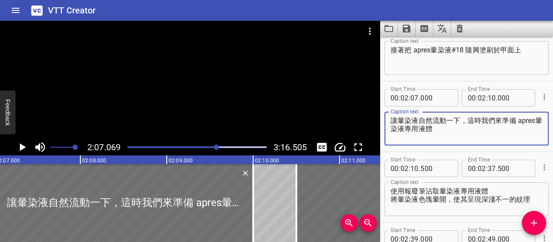
type textarea "讓暈染液自然流動一下，這時我們來準備 apres暈染液專用液體"
click at [23, 147] on icon "Play/Pause" at bounding box center [23, 147] width 6 height 8
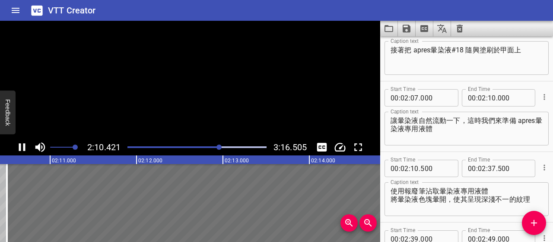
click at [23, 147] on icon "Play/Pause" at bounding box center [22, 147] width 6 height 8
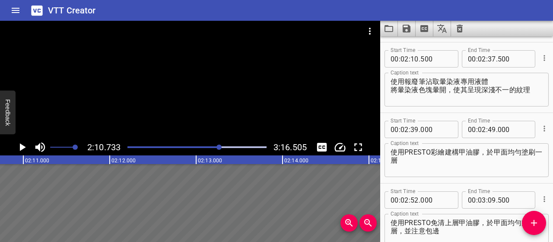
scroll to position [986, 0]
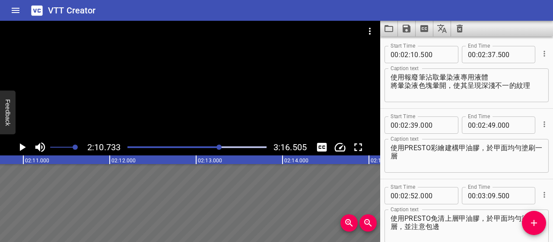
click at [404, 79] on textarea "使用報廢筆沾取暈染液專用液體 將暈染液色塊暈開，使其呈現深淺不一的紋理" at bounding box center [467, 85] width 152 height 25
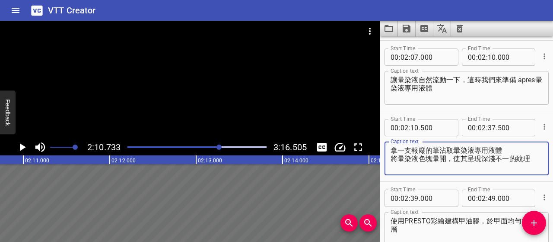
scroll to position [900, 0]
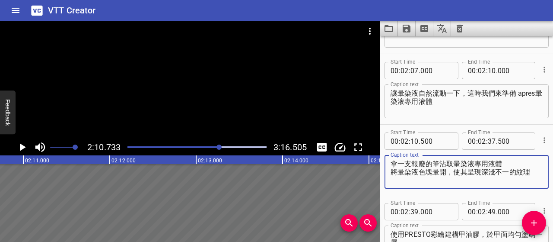
click at [454, 160] on textarea "拿一支報廢的筆沾取暈染液專用液體 將暈染液色塊暈開，使其呈現深淺不一的紋理" at bounding box center [467, 171] width 152 height 25
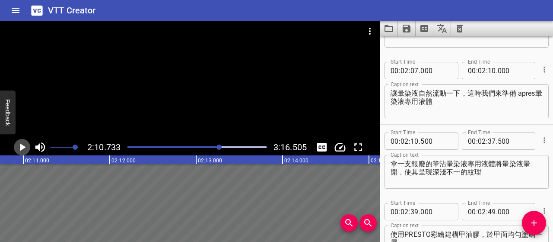
click at [23, 149] on icon "Play/Pause" at bounding box center [22, 146] width 13 height 13
click at [23, 149] on icon "Play/Pause" at bounding box center [22, 147] width 6 height 8
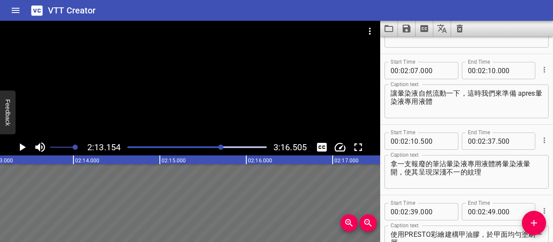
click at [468, 163] on textarea "拿一支報廢的筆沾暈染液專用液體將暈染液暈開，使其呈現深淺不一的紋理" at bounding box center [467, 171] width 152 height 25
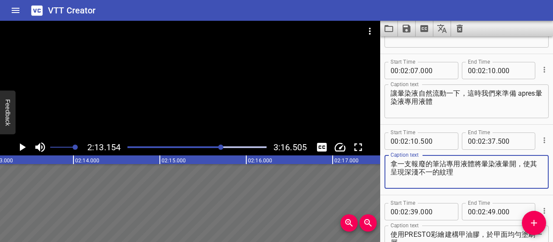
click at [26, 147] on icon "Play/Pause" at bounding box center [22, 146] width 13 height 13
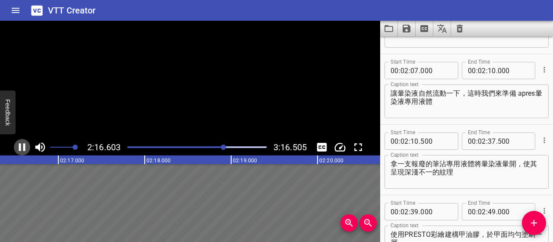
scroll to position [0, 11815]
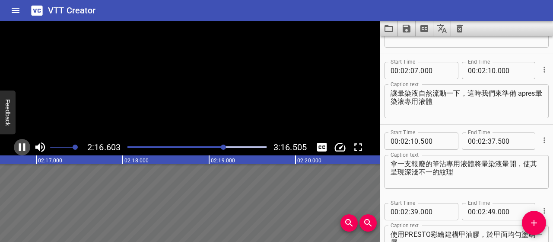
click at [26, 147] on icon "Play/Pause" at bounding box center [22, 146] width 13 height 13
click at [19, 143] on icon "Play/Pause" at bounding box center [22, 146] width 13 height 13
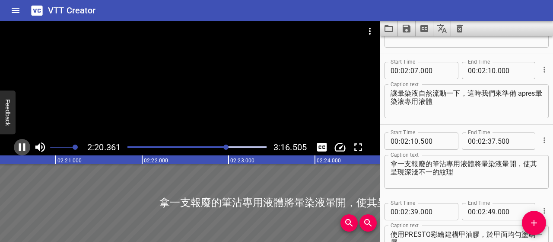
click at [20, 143] on icon "Play/Pause" at bounding box center [22, 147] width 6 height 8
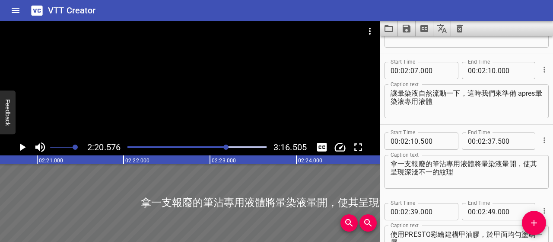
scroll to position [0, 12149]
click at [476, 163] on textarea "拿一支報廢的筆沾專用液體將暈染液暈開，使其呈現深淺不一的紋理" at bounding box center [467, 171] width 152 height 25
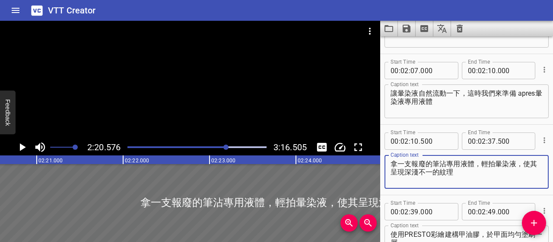
click at [476, 163] on textarea "拿一支報廢的筆沾專用液體，輕拍暈染液，使其呈現深淺不一的紋理" at bounding box center [467, 171] width 152 height 25
type textarea "拿一支報廢的筆沾專用液體，輕拍暈染液，使其呈現深淺不一的紋理"
click at [488, 139] on input "number" at bounding box center [492, 140] width 8 height 17
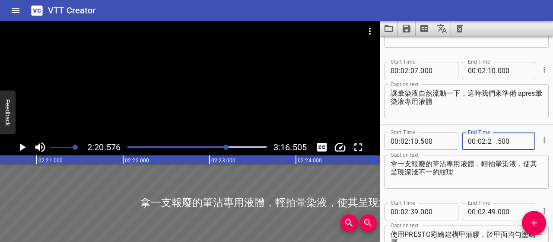
type input "20"
type input "000"
click at [538, 223] on icon "Add Cue" at bounding box center [534, 222] width 10 height 10
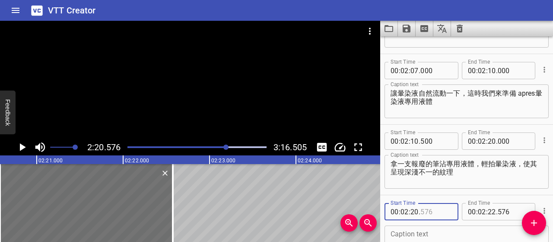
click at [427, 210] on input "number" at bounding box center [436, 211] width 32 height 17
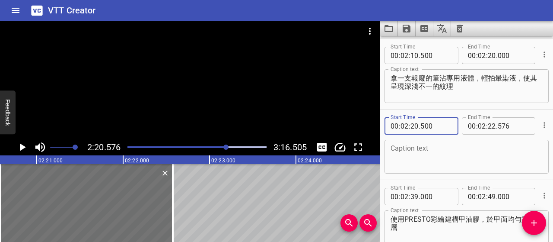
scroll to position [986, 0]
type input "500"
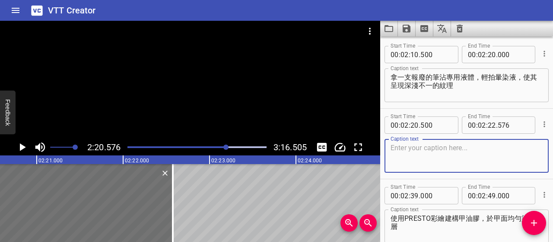
click at [471, 164] on textarea at bounding box center [467, 155] width 152 height 25
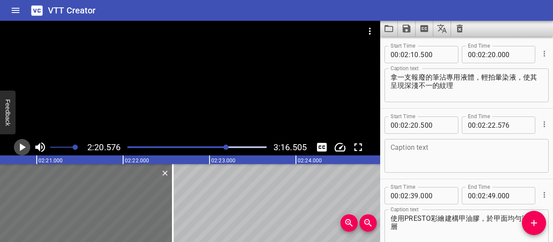
click at [24, 145] on icon "Play/Pause" at bounding box center [22, 146] width 13 height 13
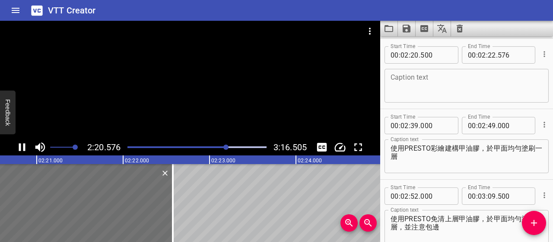
scroll to position [1057, 0]
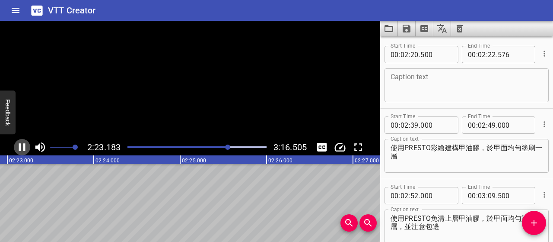
click at [24, 145] on icon "Play/Pause" at bounding box center [22, 147] width 6 height 8
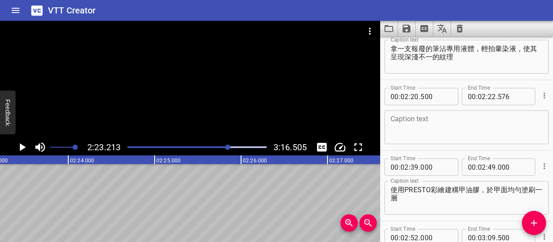
scroll to position [1013, 0]
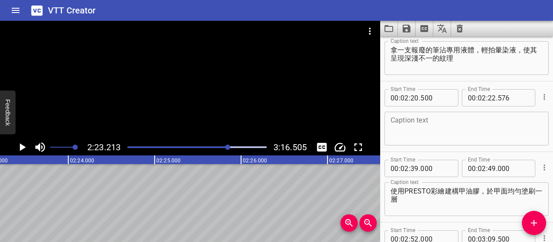
click at [497, 134] on textarea at bounding box center [467, 128] width 152 height 25
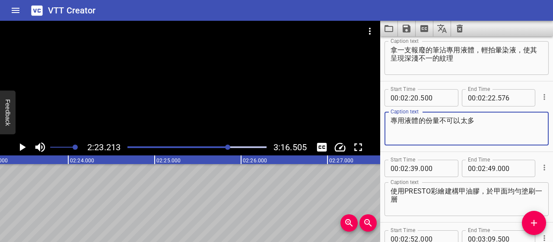
type textarea "專用液體的份量不可以太多"
click at [22, 146] on icon "Play/Pause" at bounding box center [23, 147] width 6 height 8
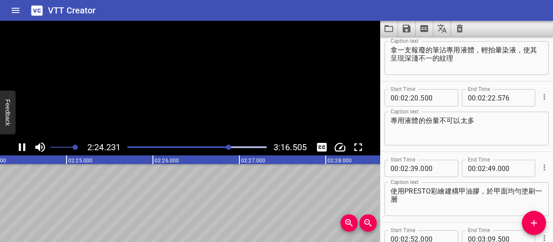
click at [22, 146] on icon "Play/Pause" at bounding box center [22, 146] width 13 height 13
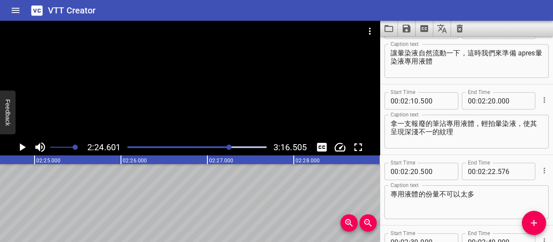
scroll to position [927, 0]
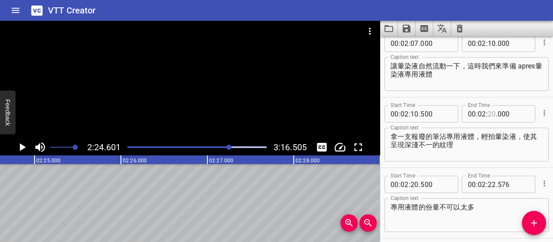
click at [490, 112] on input "number" at bounding box center [492, 113] width 8 height 17
type input "18"
type input "000"
click at [415, 182] on input "number" at bounding box center [415, 183] width 8 height 17
type input "18"
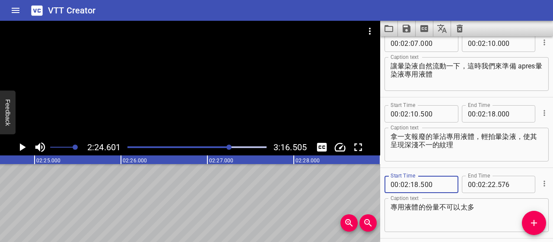
type input "500"
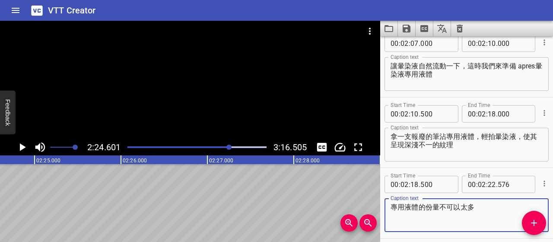
click at [461, 215] on textarea "專用液體的份量不可以太多" at bounding box center [467, 215] width 152 height 25
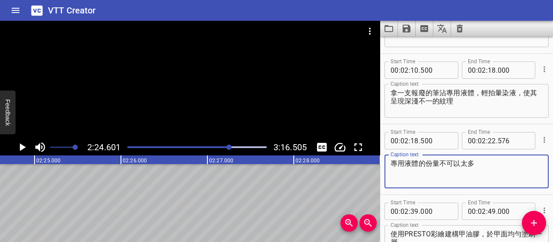
scroll to position [1013, 0]
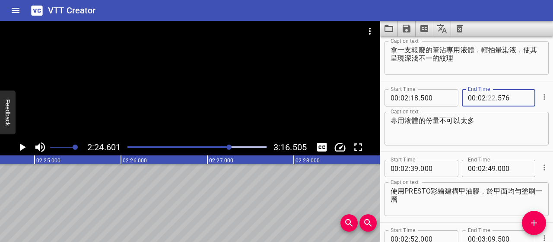
click at [488, 95] on input "number" at bounding box center [492, 97] width 8 height 17
type input "26"
type input "000"
click at [538, 214] on button "Add Cue" at bounding box center [534, 222] width 24 height 24
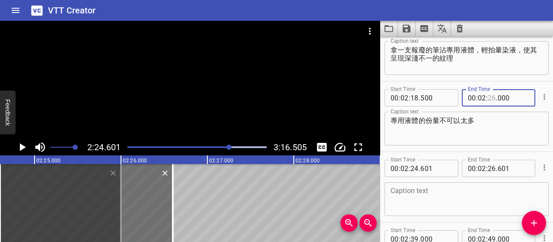
click at [490, 98] on input "number" at bounding box center [492, 97] width 8 height 17
type input "24"
type input "000"
click at [433, 165] on input "number" at bounding box center [436, 167] width 32 height 17
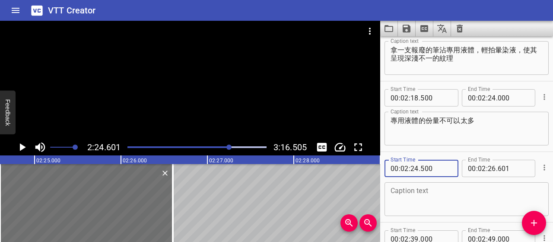
type input "500"
click at [488, 167] on input "number" at bounding box center [492, 167] width 8 height 17
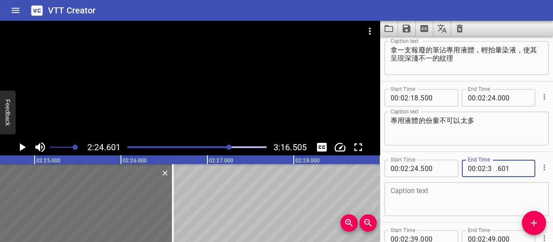
type input "37"
type input "000"
click at [487, 195] on textarea at bounding box center [467, 199] width 152 height 25
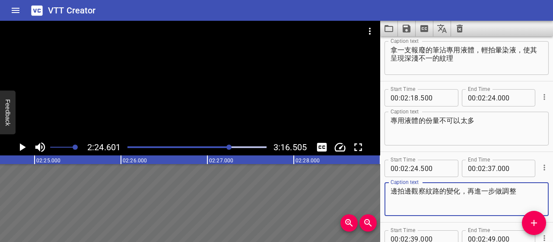
type textarea "邊拍邊觀察紋路的變化，再進一步做調整"
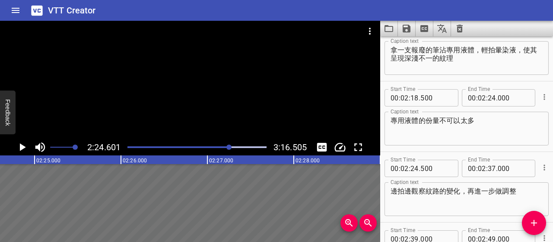
click at [25, 149] on icon "Play/Pause" at bounding box center [22, 146] width 13 height 13
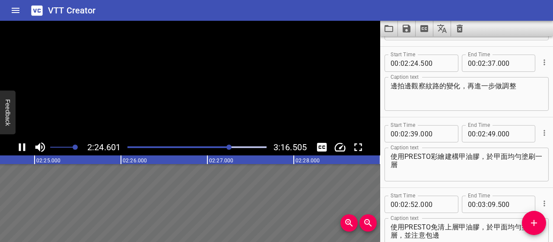
scroll to position [1127, 0]
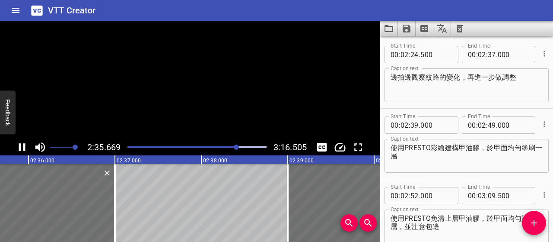
click at [25, 149] on icon "Play/Pause" at bounding box center [22, 146] width 13 height 13
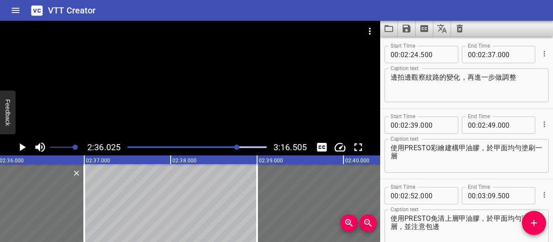
click at [20, 147] on icon "Play/Pause" at bounding box center [23, 147] width 6 height 8
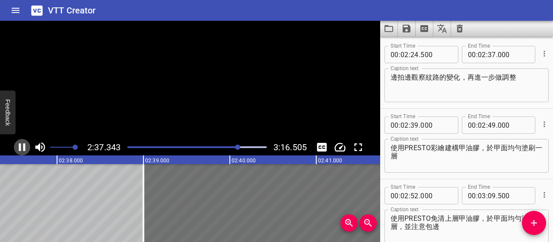
click at [20, 147] on icon "Play/Pause" at bounding box center [22, 147] width 6 height 8
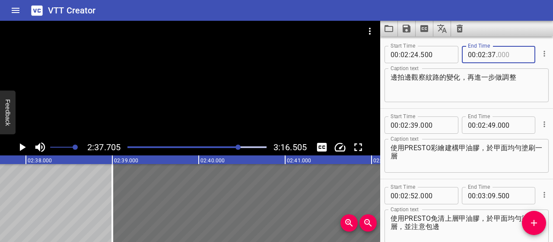
click at [502, 52] on input "number" at bounding box center [514, 54] width 32 height 17
type input "500"
click at [497, 94] on textarea "邊拍邊觀察紋路的變化，再進一步做調整" at bounding box center [467, 85] width 152 height 25
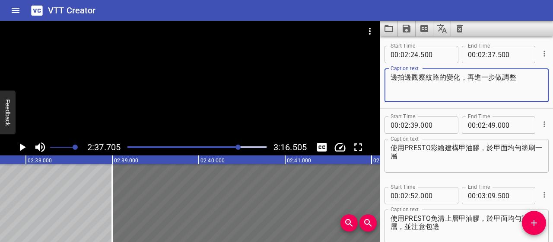
click at [21, 143] on icon "Play/Pause" at bounding box center [22, 146] width 13 height 13
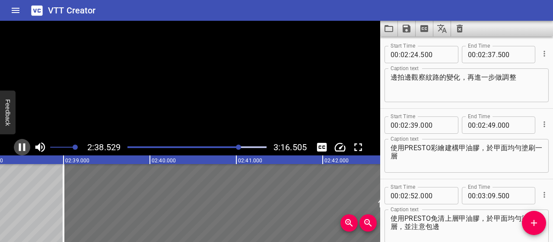
click at [21, 143] on icon "Play/Pause" at bounding box center [22, 146] width 13 height 13
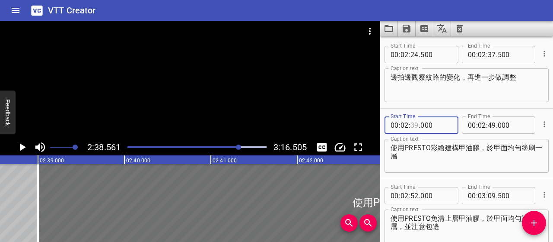
click at [415, 121] on input "number" at bounding box center [415, 124] width 8 height 17
type input "38"
type input "500"
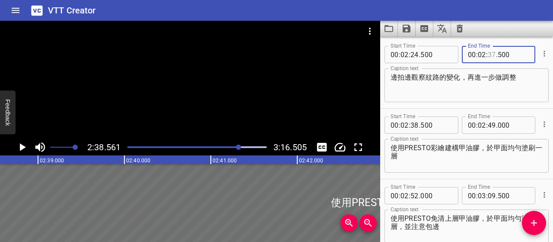
click at [489, 53] on input "number" at bounding box center [492, 54] width 8 height 17
type input "38"
type input "000"
click at [462, 160] on textarea "使用PRESTO彩繪建構甲油膠，於甲面均勻塗刷一層" at bounding box center [467, 155] width 152 height 25
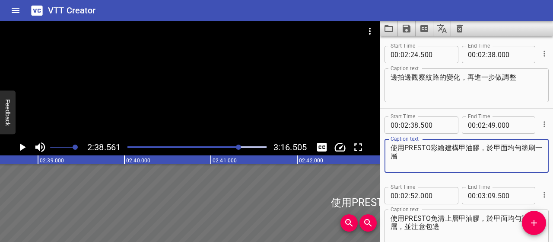
click at [392, 147] on textarea "使用PRESTO彩繪建構甲油膠，於甲面均勻塗刷一層" at bounding box center [467, 155] width 152 height 25
type textarea "暈染液乾燥之後，塗上 PRESTO彩繪建構甲油膠"
click at [511, 77] on textarea "邊拍邊觀察紋路的變化，再進一步做調整" at bounding box center [467, 85] width 152 height 25
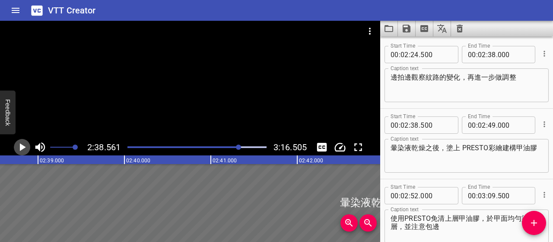
click at [23, 149] on icon "Play/Pause" at bounding box center [22, 146] width 13 height 13
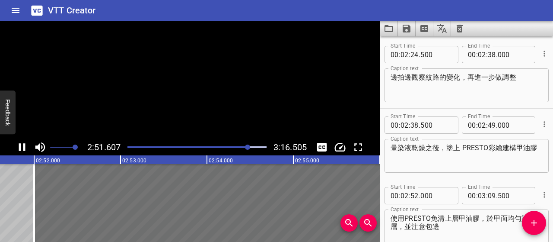
click at [23, 149] on icon "Play/Pause" at bounding box center [22, 146] width 13 height 13
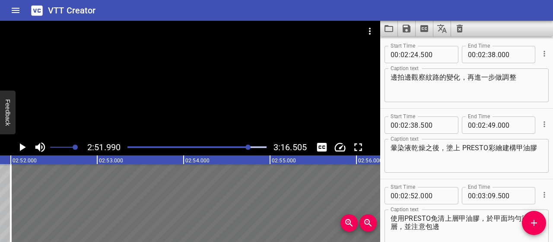
scroll to position [0, 14864]
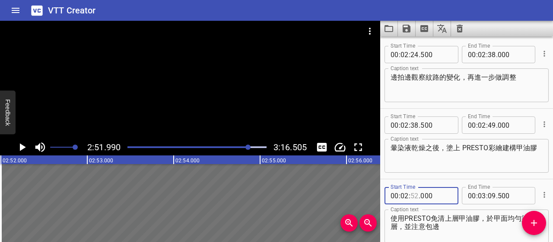
click at [417, 195] on input "number" at bounding box center [415, 195] width 8 height 17
type input "51"
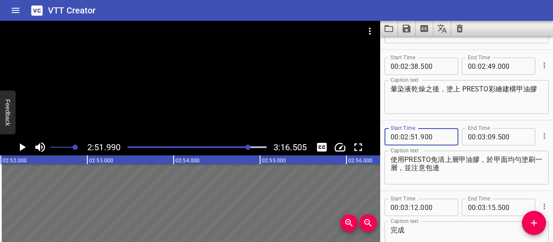
scroll to position [1213, 0]
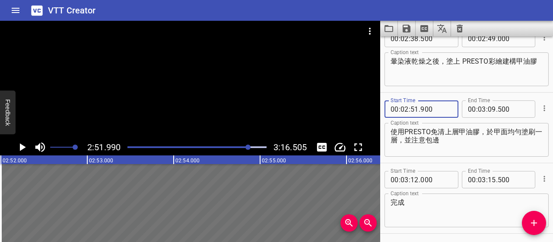
type input "900"
click at [402, 130] on textarea "使用PRESTO免清上層甲油膠，於甲面均勻塗刷一層，並注意包邊" at bounding box center [467, 139] width 152 height 25
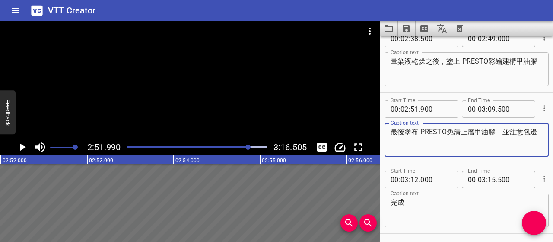
type textarea "最後塗布 PRESTO免清上層甲油膠，並注意包邊"
click at [19, 146] on icon "Play/Pause" at bounding box center [22, 146] width 13 height 13
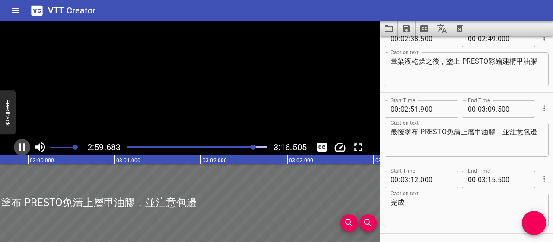
click at [19, 147] on icon "Play/Pause" at bounding box center [22, 147] width 6 height 8
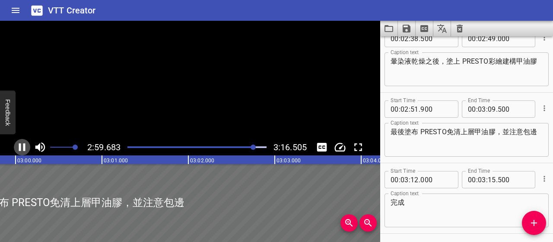
scroll to position [0, 15545]
click at [22, 147] on icon "Play/Pause" at bounding box center [23, 147] width 6 height 8
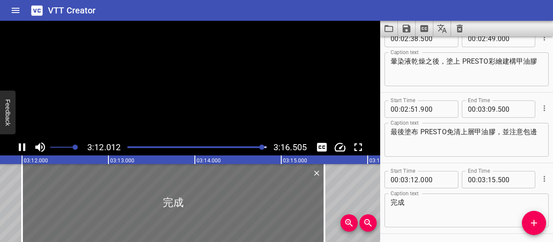
scroll to position [1244, 0]
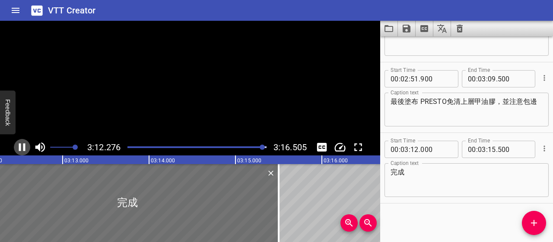
click at [22, 147] on icon "Play/Pause" at bounding box center [22, 146] width 13 height 13
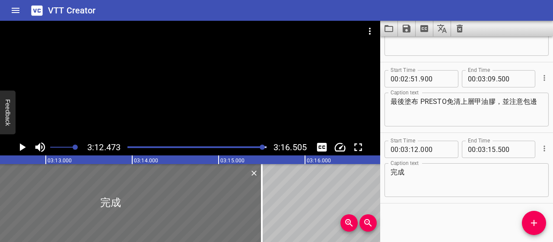
click at [22, 147] on icon "Play/Pause" at bounding box center [23, 147] width 6 height 8
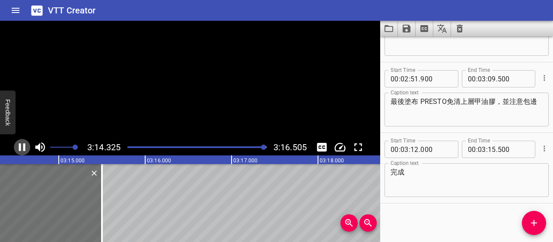
click at [22, 147] on icon "Play/Pause" at bounding box center [22, 146] width 13 height 13
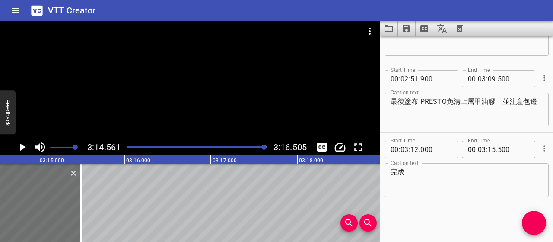
click at [21, 145] on icon "Play/Pause" at bounding box center [23, 147] width 6 height 8
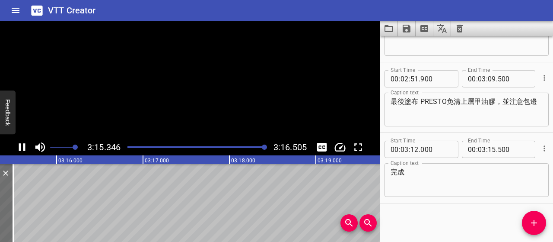
click at [21, 145] on icon "Play/Pause" at bounding box center [22, 147] width 6 height 8
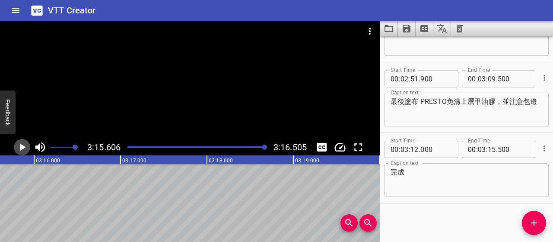
click at [26, 147] on icon "Play/Pause" at bounding box center [22, 146] width 13 height 13
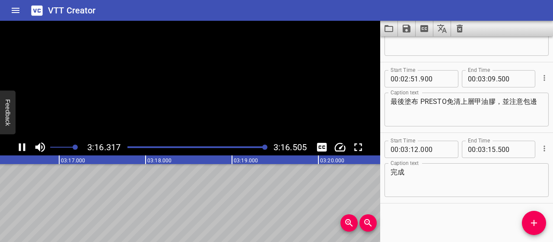
scroll to position [0, 16983]
click at [27, 147] on icon "Play/Pause" at bounding box center [22, 146] width 13 height 13
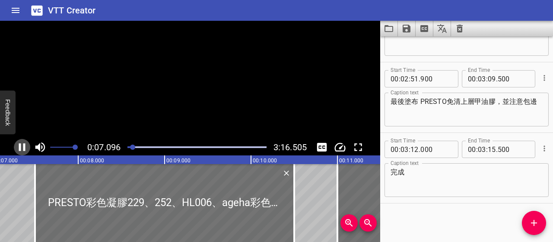
click at [27, 147] on icon "Play/Pause" at bounding box center [22, 146] width 13 height 13
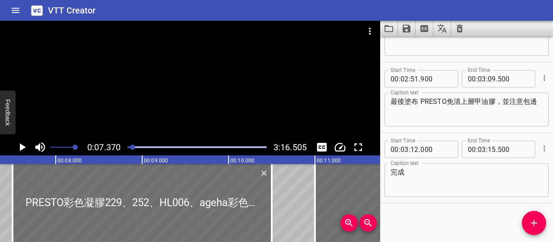
scroll to position [0, 637]
click at [450, 121] on div "最後塗布 PRESTO免清上層甲油膠，並注意包邊 Caption text" at bounding box center [467, 109] width 164 height 34
click at [22, 143] on icon "Play/Pause" at bounding box center [22, 146] width 13 height 13
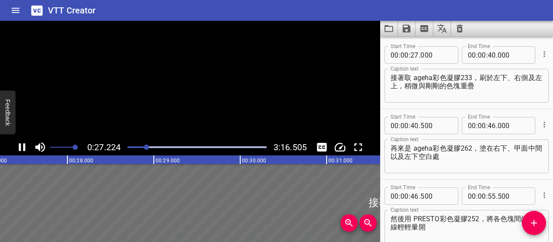
scroll to position [141, 0]
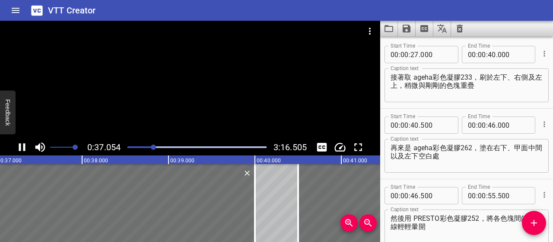
click at [25, 147] on icon "Play/Pause" at bounding box center [22, 146] width 13 height 13
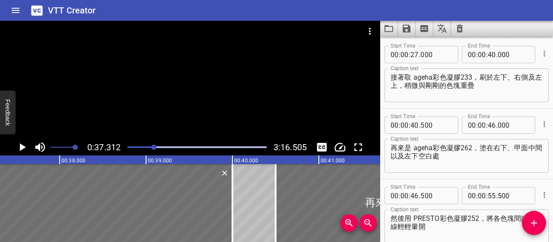
click at [153, 148] on div at bounding box center [153, 146] width 5 height 5
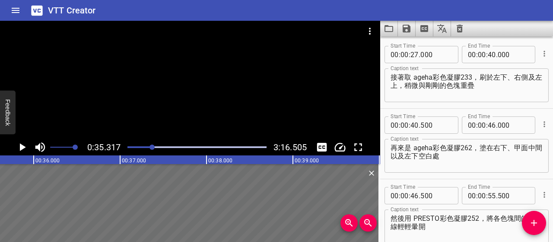
scroll to position [0, 3052]
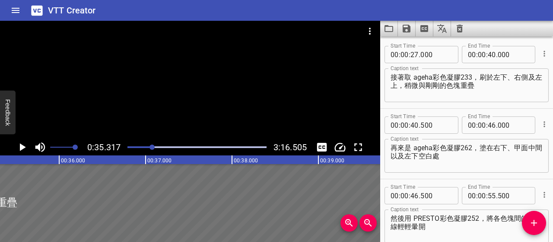
click at [149, 148] on div at bounding box center [197, 147] width 150 height 12
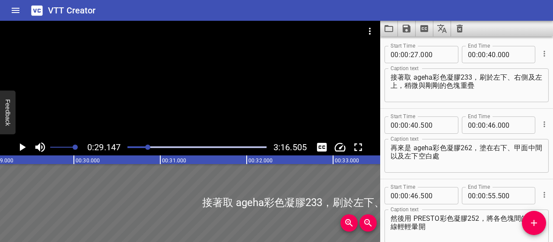
click at [145, 148] on div at bounding box center [197, 147] width 150 height 12
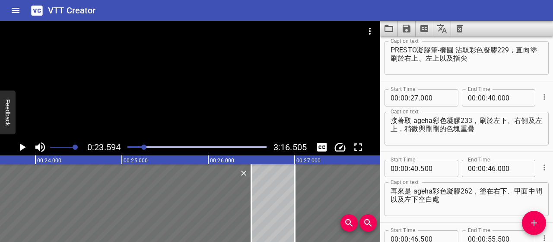
scroll to position [54, 0]
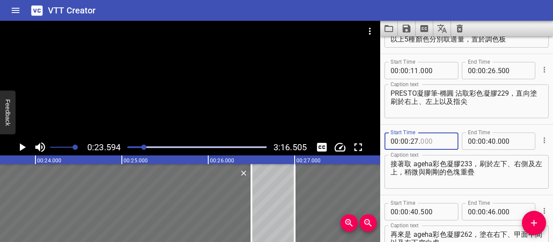
click at [427, 141] on input "number" at bounding box center [436, 140] width 32 height 17
type input "500"
click at [489, 70] on input "number" at bounding box center [492, 70] width 8 height 17
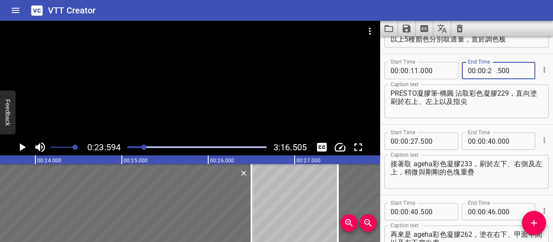
type input "27"
type input "000"
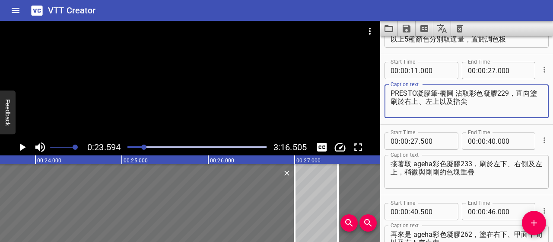
click at [487, 104] on textarea "PRESTO凝膠筆-橢圓 沾取彩色凝膠229，直向塗刷於右上、左上以及指尖" at bounding box center [467, 101] width 152 height 25
click at [24, 146] on icon "Play/Pause" at bounding box center [22, 146] width 13 height 13
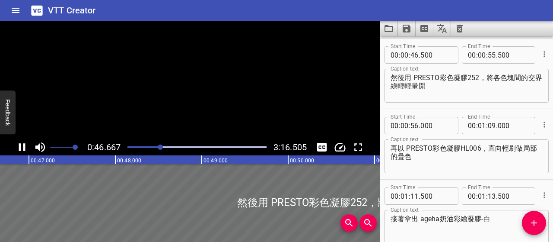
scroll to position [282, 0]
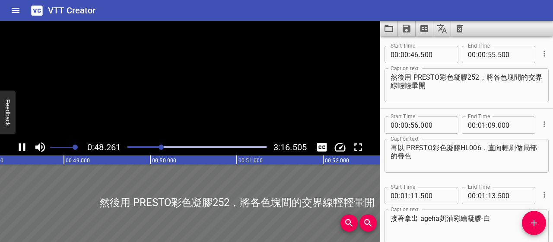
click at [29, 146] on button "Play/Pause" at bounding box center [22, 147] width 16 height 16
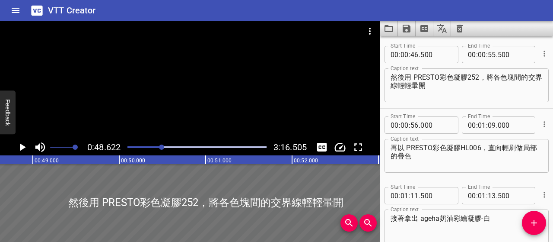
click at [23, 147] on icon "Play/Pause" at bounding box center [23, 147] width 6 height 8
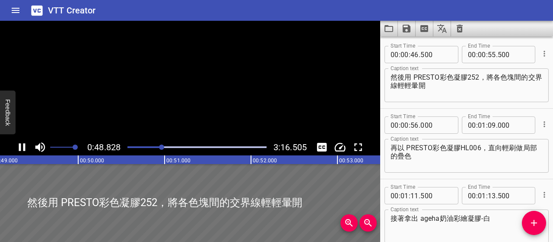
click at [23, 147] on icon "Play/Pause" at bounding box center [22, 146] width 13 height 13
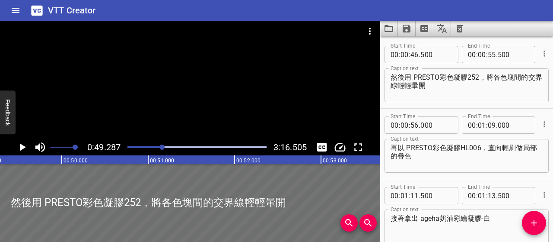
click at [159, 146] on div at bounding box center [197, 147] width 150 height 12
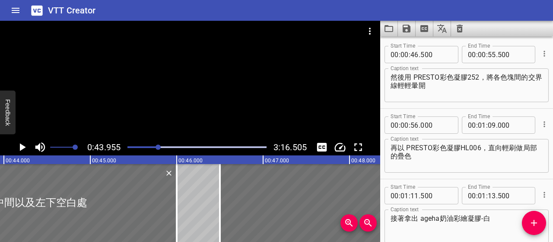
click at [24, 146] on icon "Play/Pause" at bounding box center [22, 146] width 13 height 13
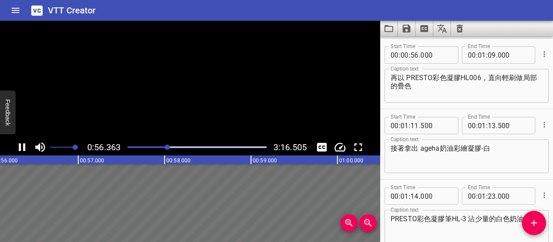
scroll to position [352, 0]
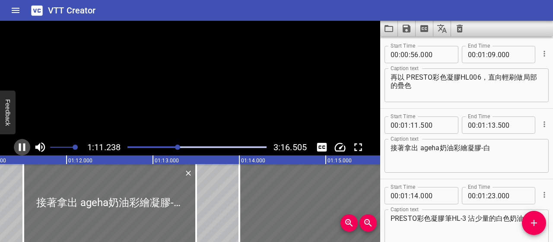
click at [24, 146] on icon "Play/Pause" at bounding box center [22, 147] width 6 height 8
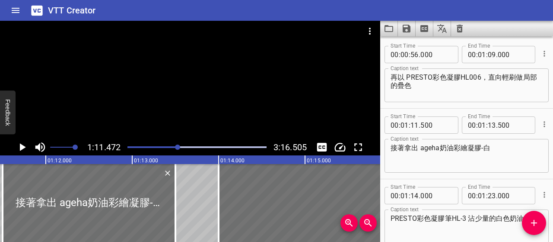
scroll to position [0, 6177]
click at [24, 146] on icon "Play/Pause" at bounding box center [22, 146] width 13 height 13
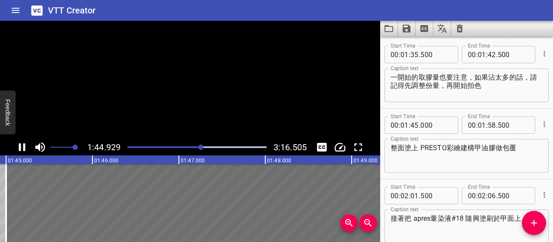
scroll to position [0, 9091]
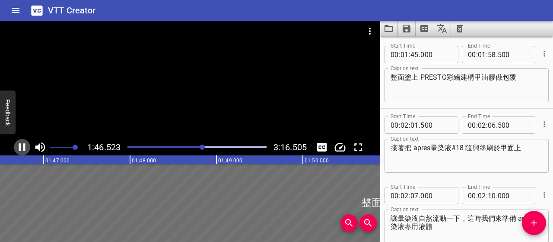
click at [20, 149] on icon "Play/Pause" at bounding box center [22, 147] width 6 height 8
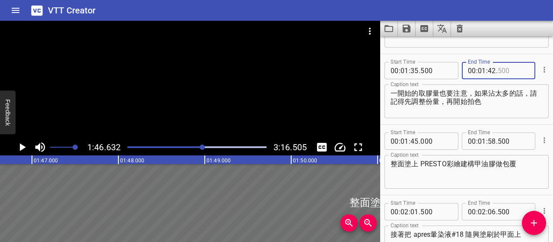
click at [506, 72] on input "number" at bounding box center [514, 70] width 32 height 17
type input "000"
click at [498, 103] on textarea "一開始的取膠量也要注意，如果沾太多的話，請記得先調整份量，再開始拍色" at bounding box center [467, 101] width 152 height 25
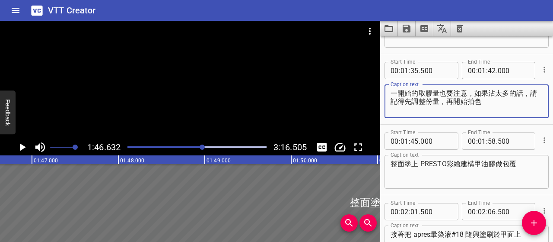
click at [202, 147] on div at bounding box center [202, 146] width 5 height 5
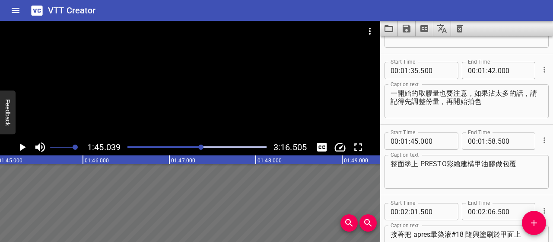
click at [197, 148] on div at bounding box center [197, 147] width 150 height 12
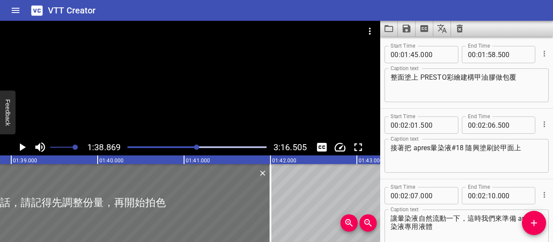
click at [24, 149] on icon "Play/Pause" at bounding box center [22, 146] width 13 height 13
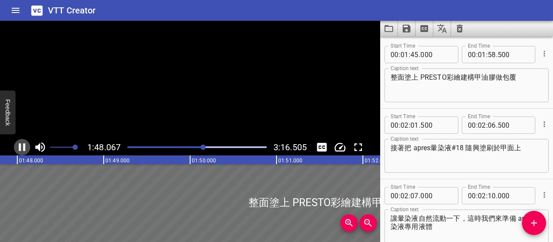
click at [25, 148] on icon "Play/Pause" at bounding box center [22, 146] width 13 height 13
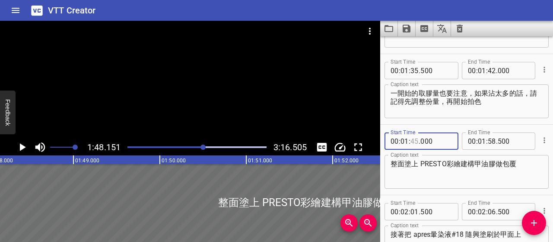
click at [417, 138] on input "number" at bounding box center [415, 140] width 8 height 17
type input "44"
type input "500"
click at [420, 172] on textarea "整面塗上 PRESTO彩繪建構甲油膠做包覆" at bounding box center [467, 171] width 152 height 25
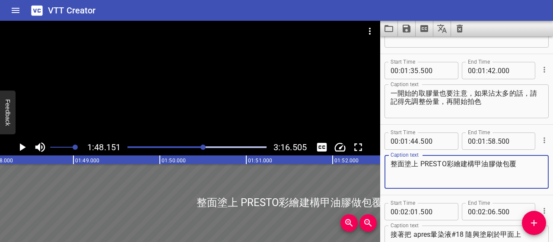
click at [202, 146] on div at bounding box center [203, 146] width 5 height 5
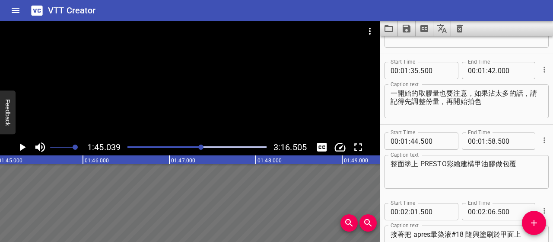
click at [201, 148] on div at bounding box center [200, 146] width 5 height 5
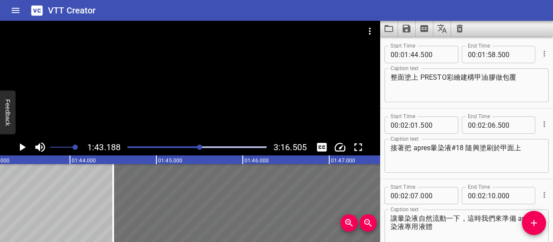
click at [199, 147] on div at bounding box center [199, 146] width 5 height 5
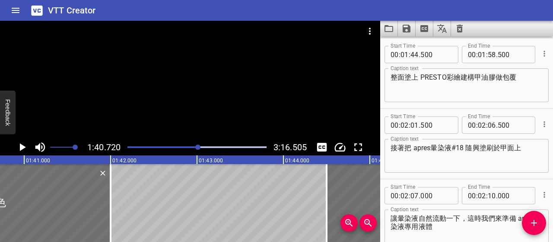
click at [24, 145] on icon "Play/Pause" at bounding box center [22, 146] width 13 height 13
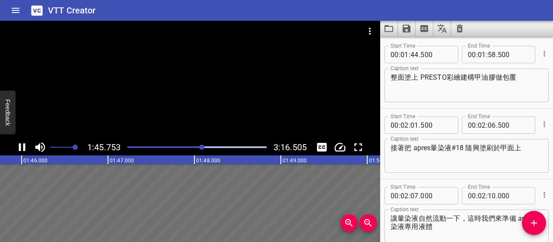
click at [25, 146] on icon "Play/Pause" at bounding box center [22, 146] width 13 height 13
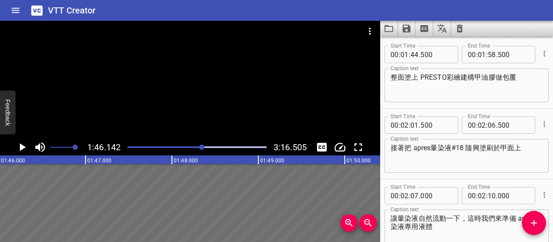
scroll to position [0, 9173]
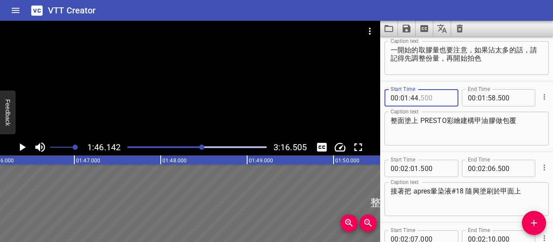
click at [426, 99] on input "number" at bounding box center [436, 97] width 32 height 17
type input "800"
click at [447, 136] on textarea "整面塗上 PRESTO彩繪建構甲油膠做包覆" at bounding box center [467, 128] width 152 height 25
click at [201, 146] on div at bounding box center [201, 146] width 5 height 5
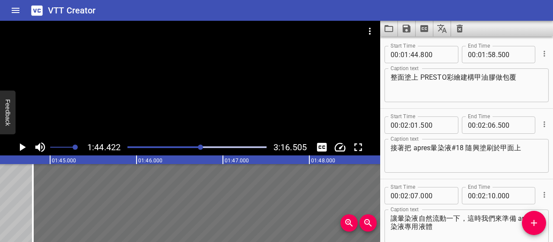
click at [199, 148] on div at bounding box center [200, 146] width 5 height 5
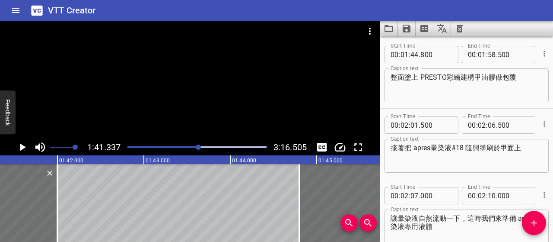
click at [12, 145] on div "1:41.337 3:16.505" at bounding box center [190, 147] width 380 height 16
click at [18, 146] on icon "Play/Pause" at bounding box center [22, 146] width 13 height 13
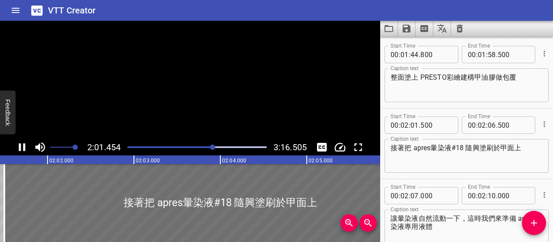
click at [18, 146] on icon "Play/Pause" at bounding box center [22, 146] width 13 height 13
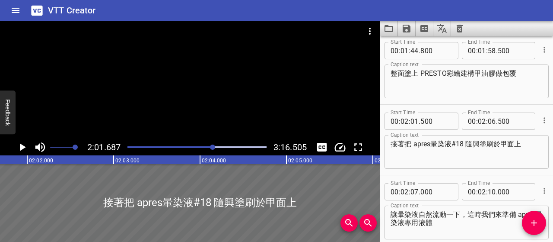
scroll to position [759, 0]
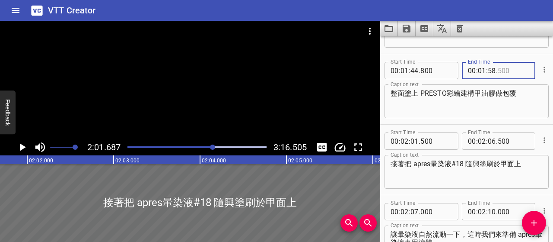
click at [500, 67] on input "number" at bounding box center [514, 70] width 32 height 17
type input "300"
click at [500, 115] on div "整面塗上 PRESTO彩繪建構甲油膠做包覆 Caption text" at bounding box center [467, 101] width 164 height 34
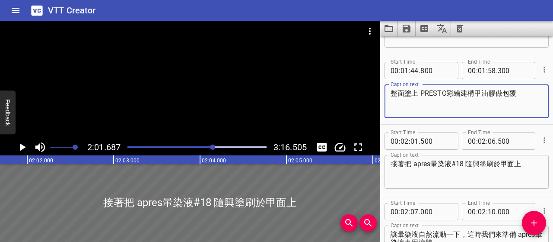
click at [23, 146] on icon "Play/Pause" at bounding box center [23, 147] width 6 height 8
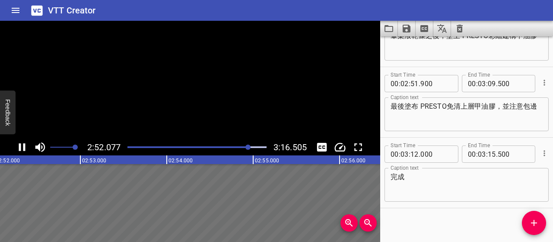
scroll to position [1244, 0]
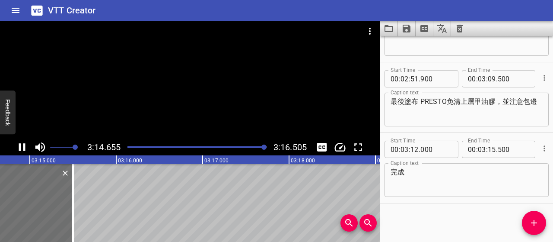
click at [21, 152] on icon "Play/Pause" at bounding box center [22, 146] width 13 height 13
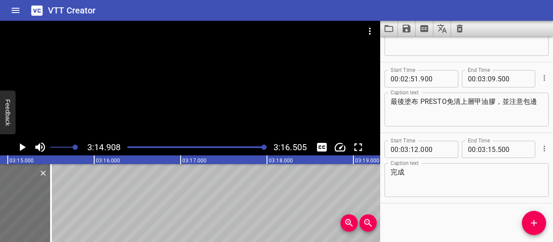
click at [404, 32] on icon "Save captions to file" at bounding box center [407, 29] width 8 height 8
click at [416, 53] on li "Save to VTT file" at bounding box center [430, 48] width 64 height 16
click at [407, 30] on icon "Save captions to file" at bounding box center [406, 28] width 10 height 10
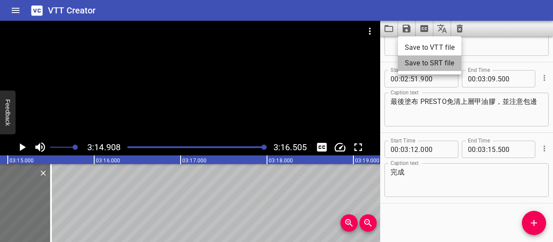
click at [435, 67] on li "Save to SRT file" at bounding box center [430, 63] width 64 height 16
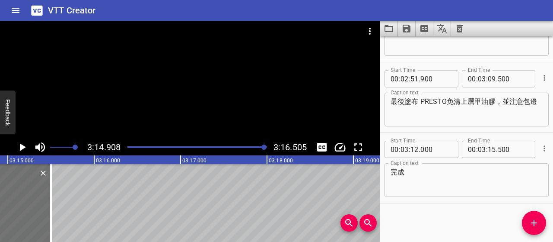
click at [260, 6] on div "VTT Creator" at bounding box center [276, 10] width 553 height 21
